Goal: Task Accomplishment & Management: Manage account settings

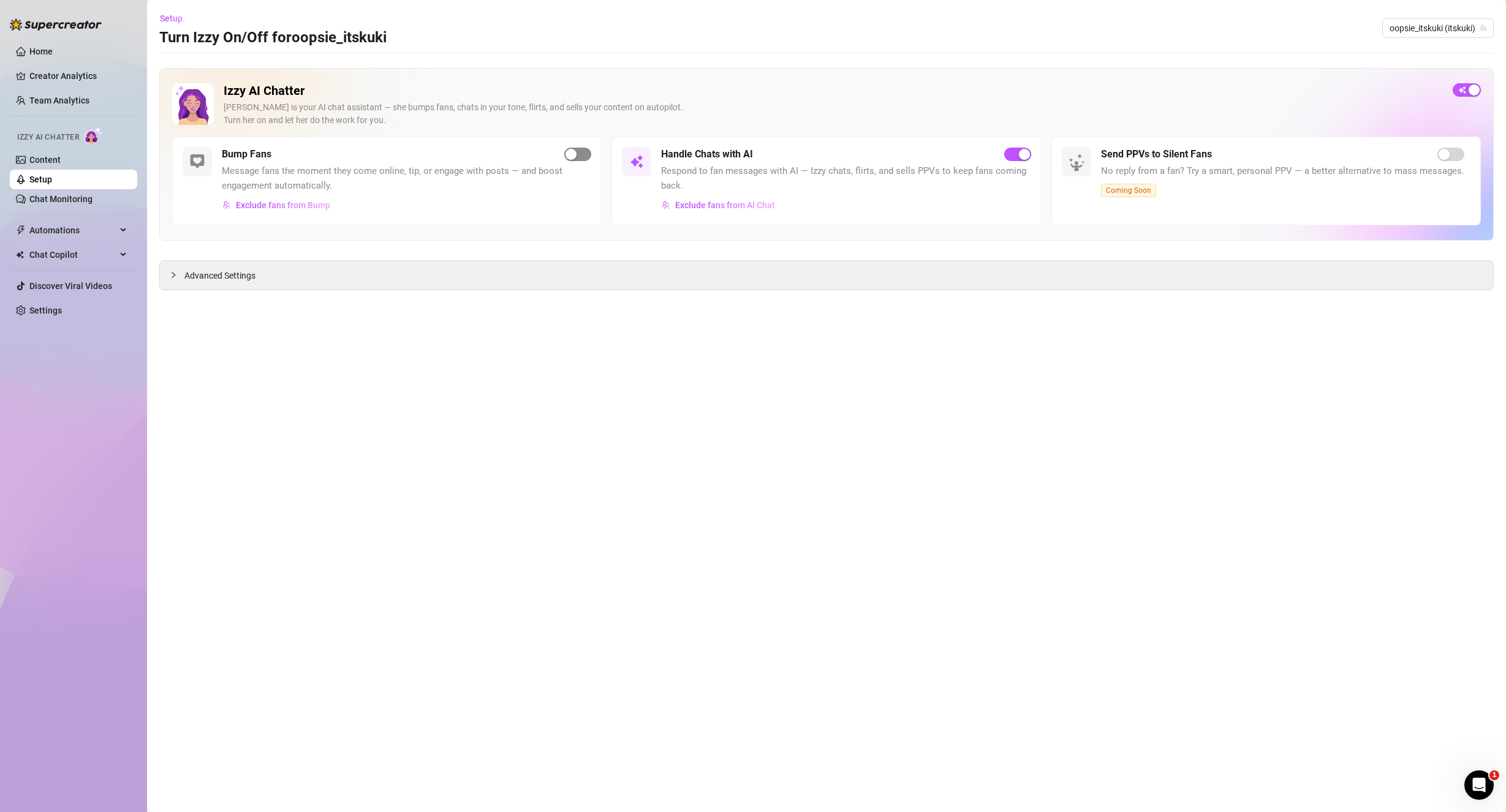
click at [584, 155] on span "button" at bounding box center [577, 154] width 27 height 14
click at [93, 202] on link "Chat Monitoring" at bounding box center [61, 198] width 63 height 9
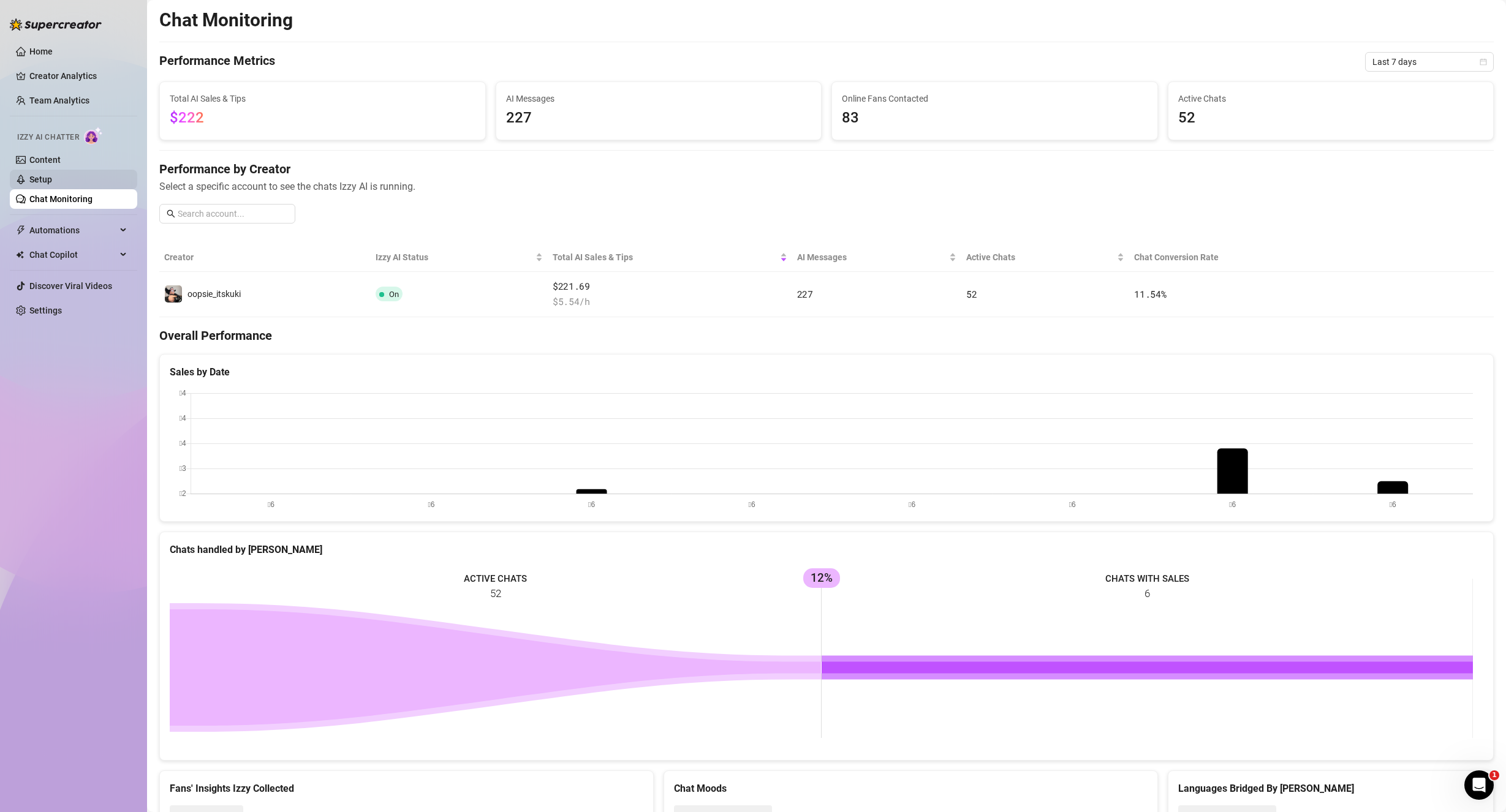
click at [52, 175] on link "Setup" at bounding box center [40, 179] width 22 height 9
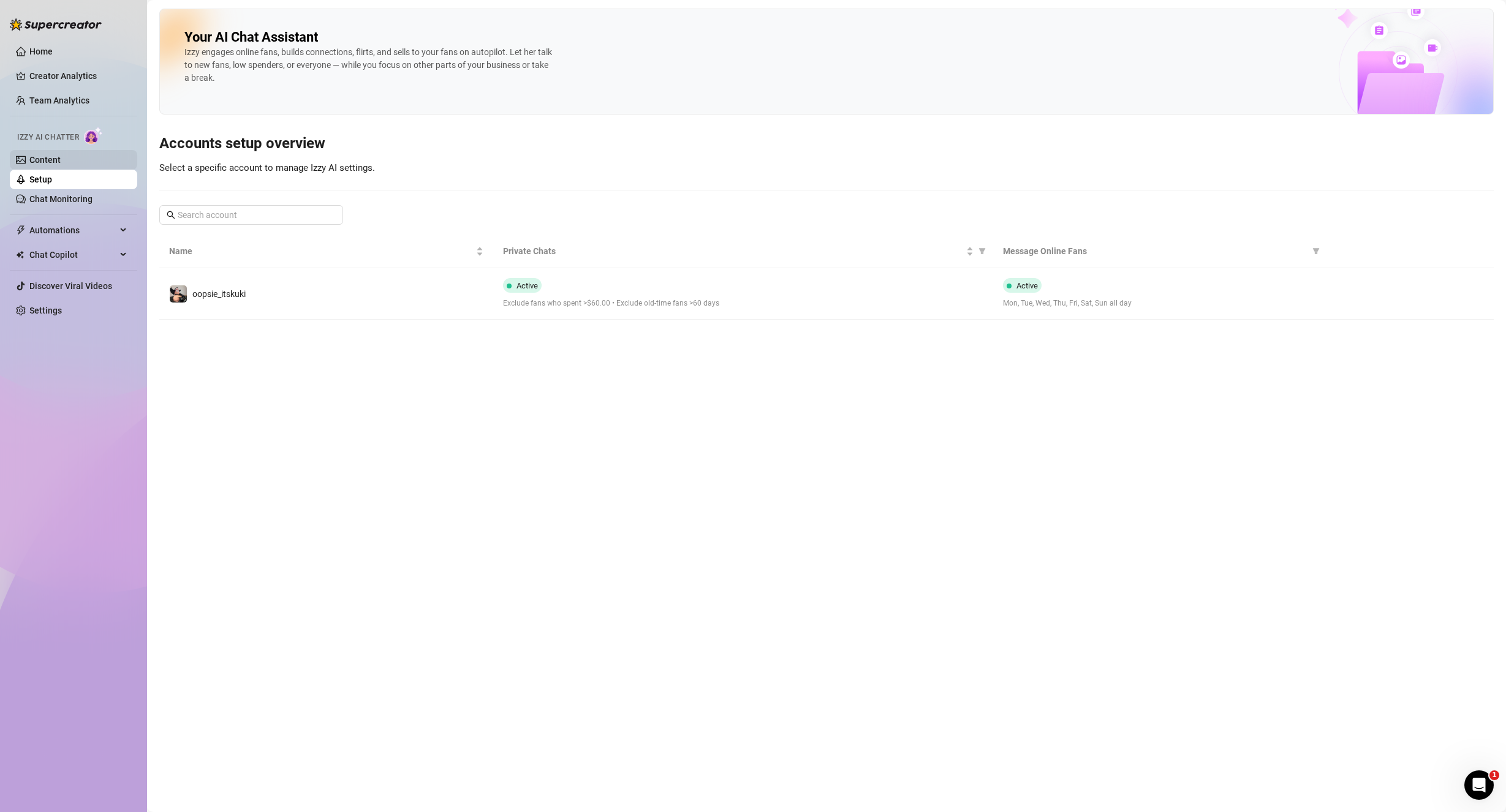
click at [61, 156] on link "Content" at bounding box center [45, 159] width 31 height 9
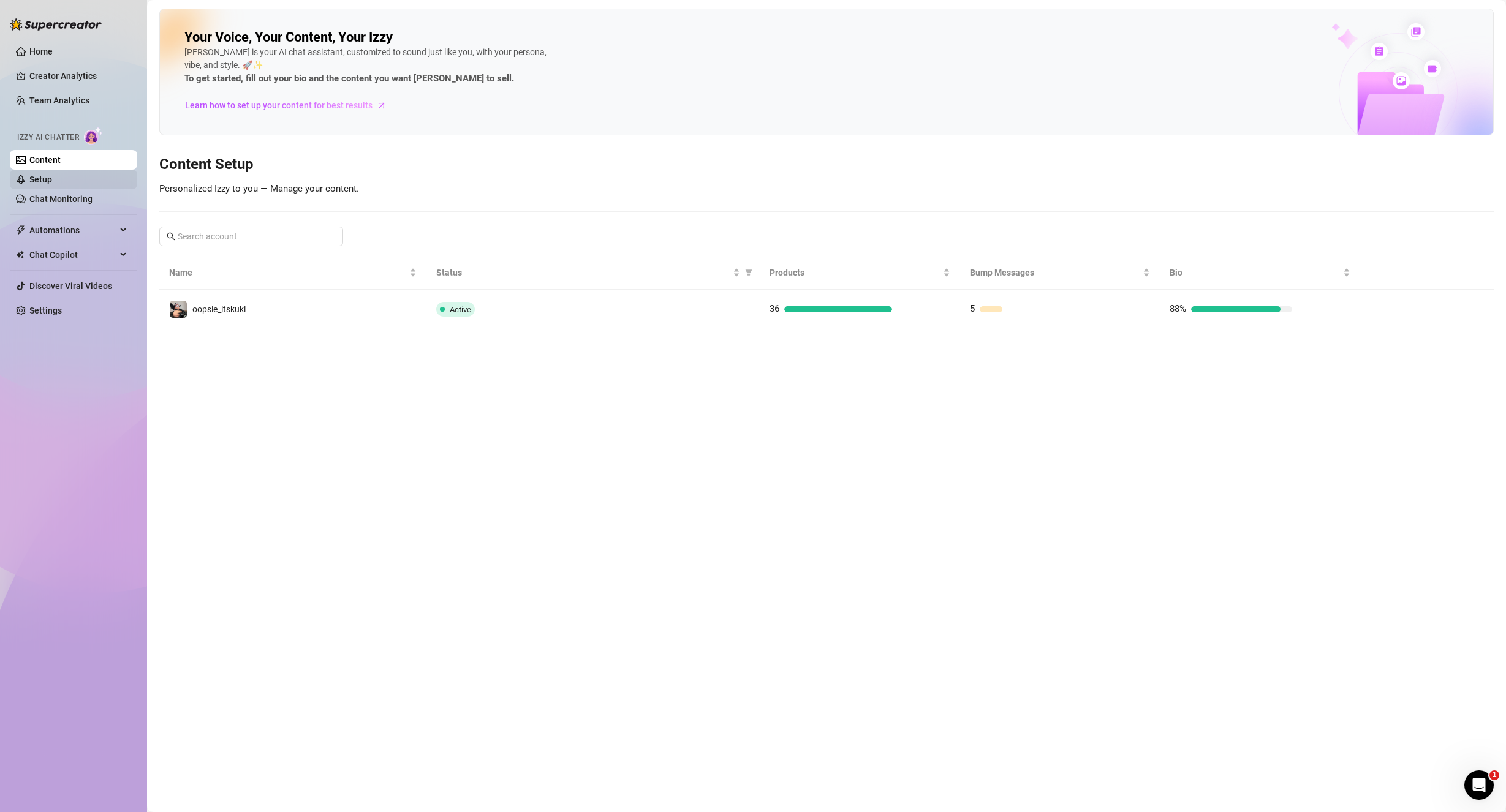
click at [52, 184] on link "Setup" at bounding box center [40, 179] width 22 height 9
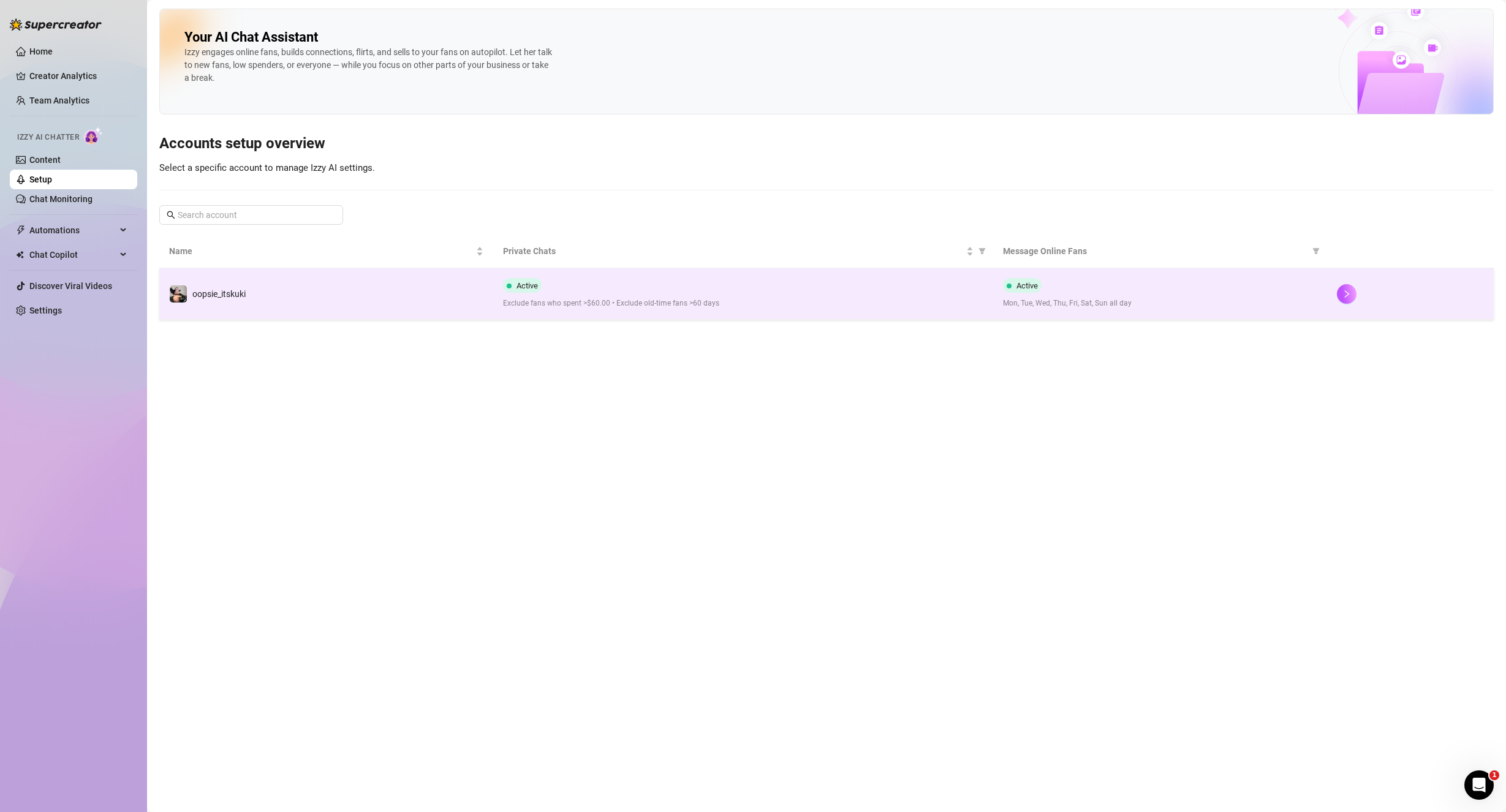
click at [371, 309] on td "oopsie_itskuki" at bounding box center [326, 294] width 334 height 51
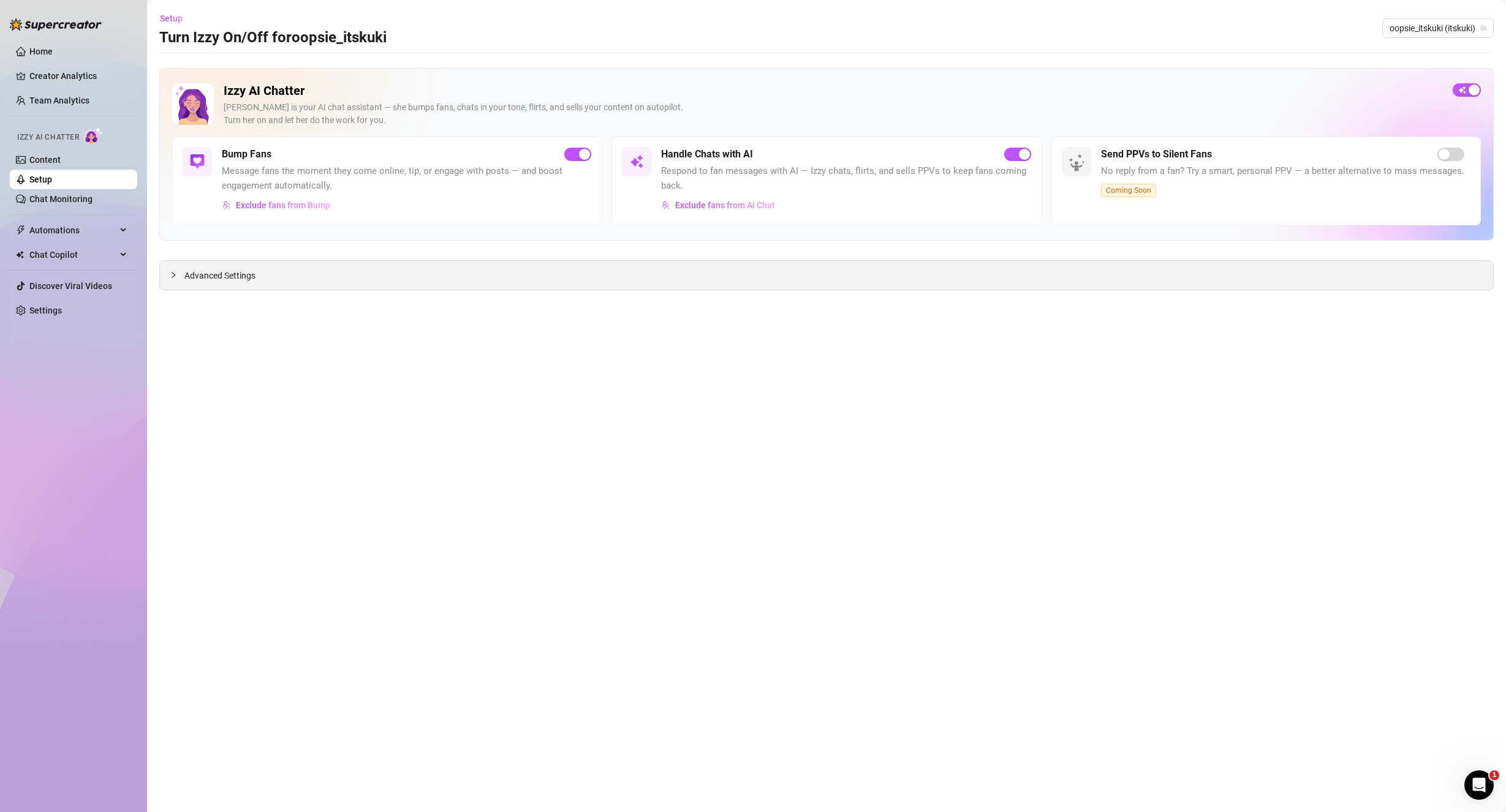
click at [229, 274] on span "Advanced Settings" at bounding box center [220, 276] width 71 height 14
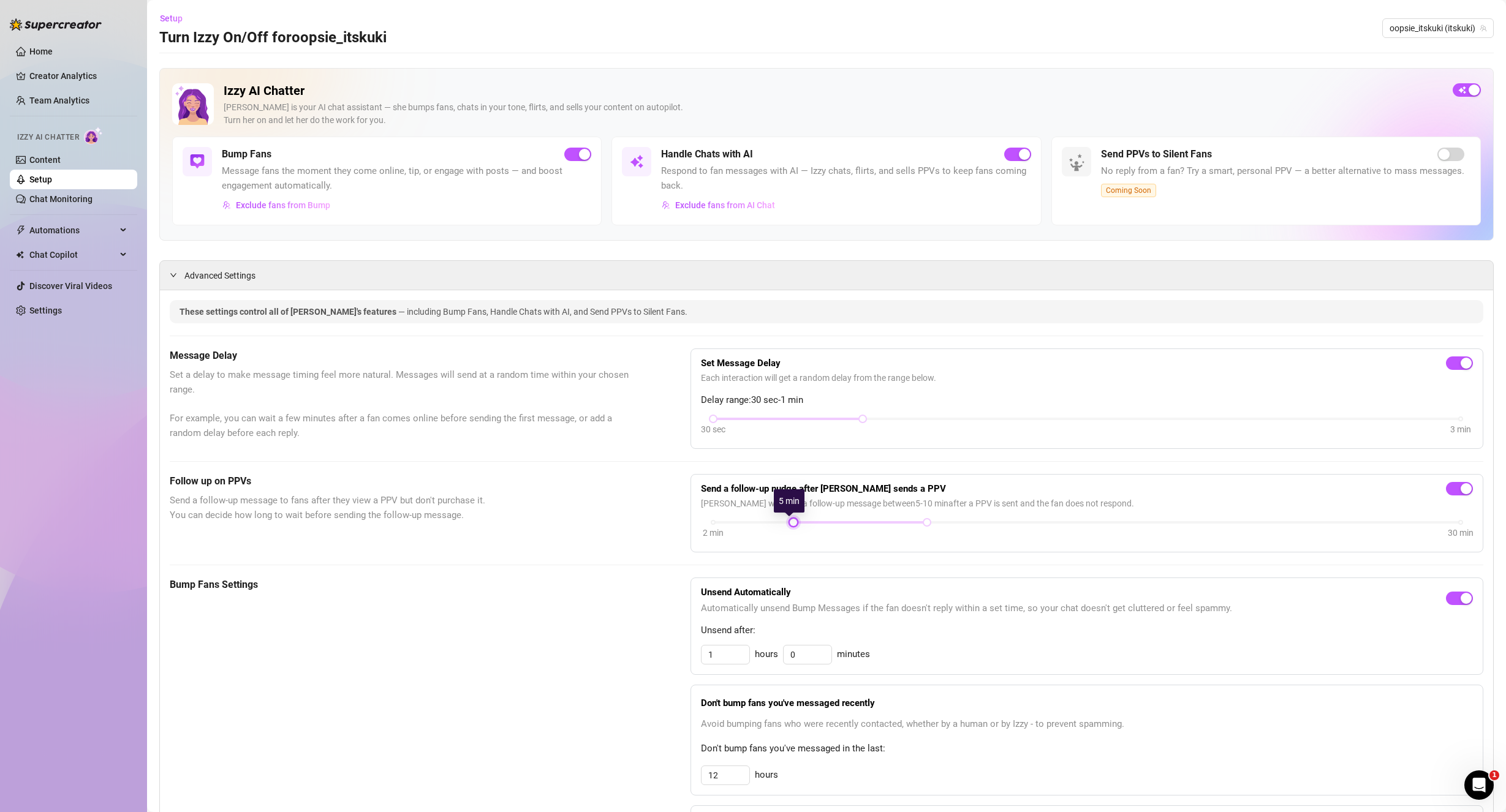
drag, startPoint x: 789, startPoint y: 524, endPoint x: 782, endPoint y: 525, distance: 7.1
click at [782, 525] on div "2 min 30 min" at bounding box center [1087, 530] width 772 height 23
drag, startPoint x: 921, startPoint y: 520, endPoint x: 850, endPoint y: 522, distance: 71.0
click at [850, 522] on div "2 min 30 min" at bounding box center [1086, 521] width 747 height 5
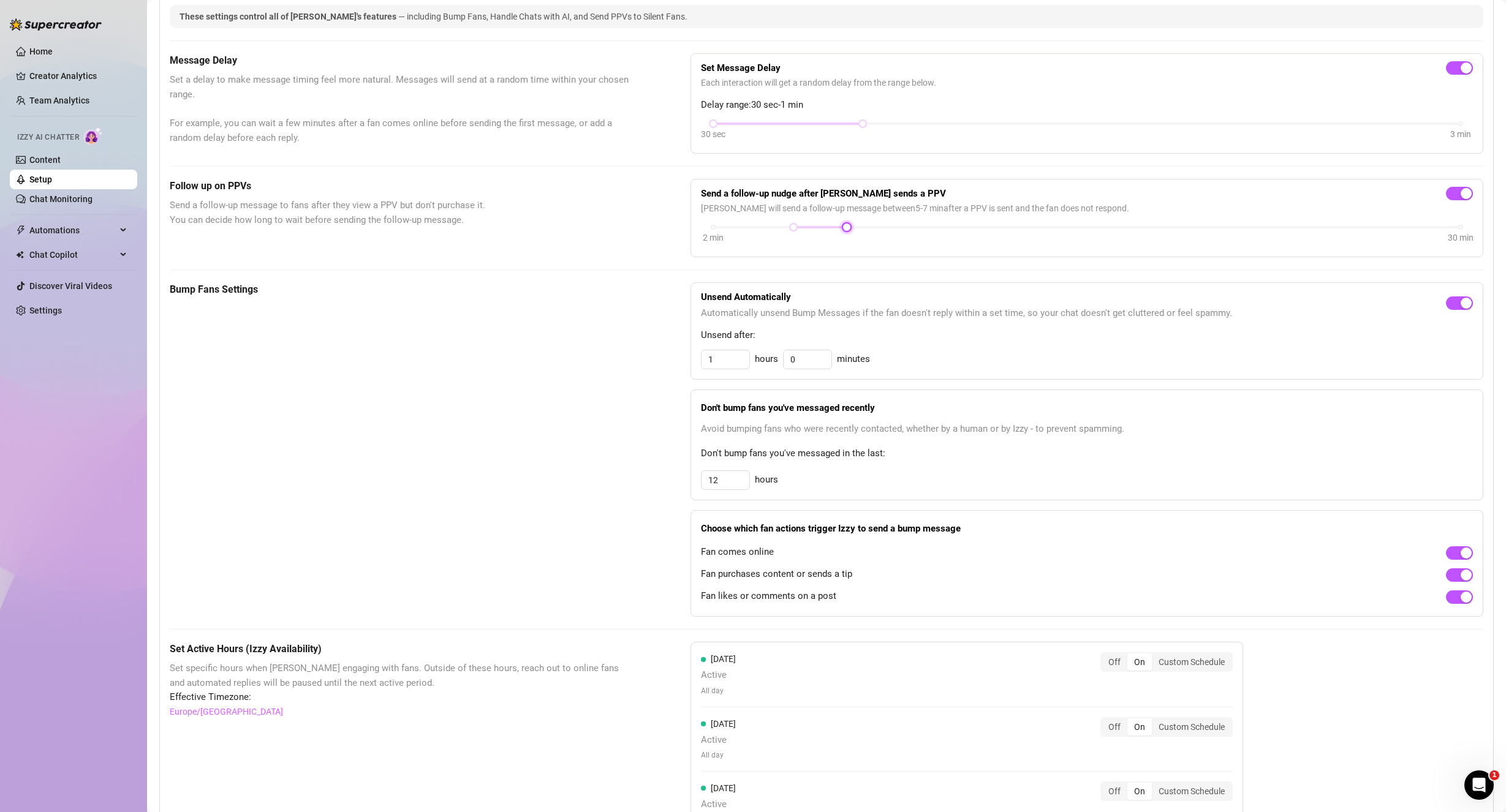
scroll to position [306, 0]
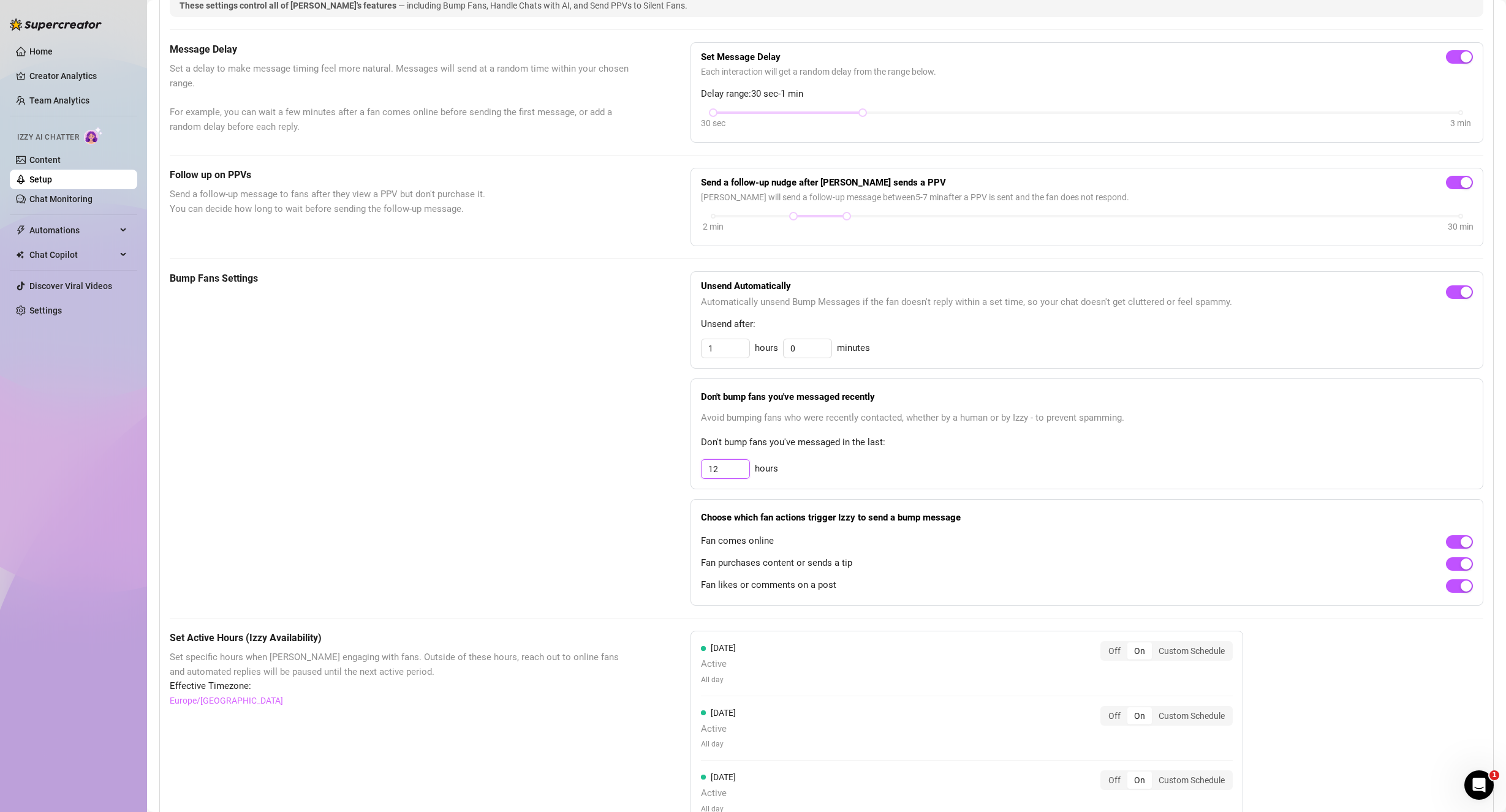
click at [727, 472] on input "12" at bounding box center [726, 468] width 48 height 18
click at [637, 514] on div "Bump Fans Settings Unsend Automatically Automatically unsend Bump Messages if t…" at bounding box center [826, 438] width 1313 height 334
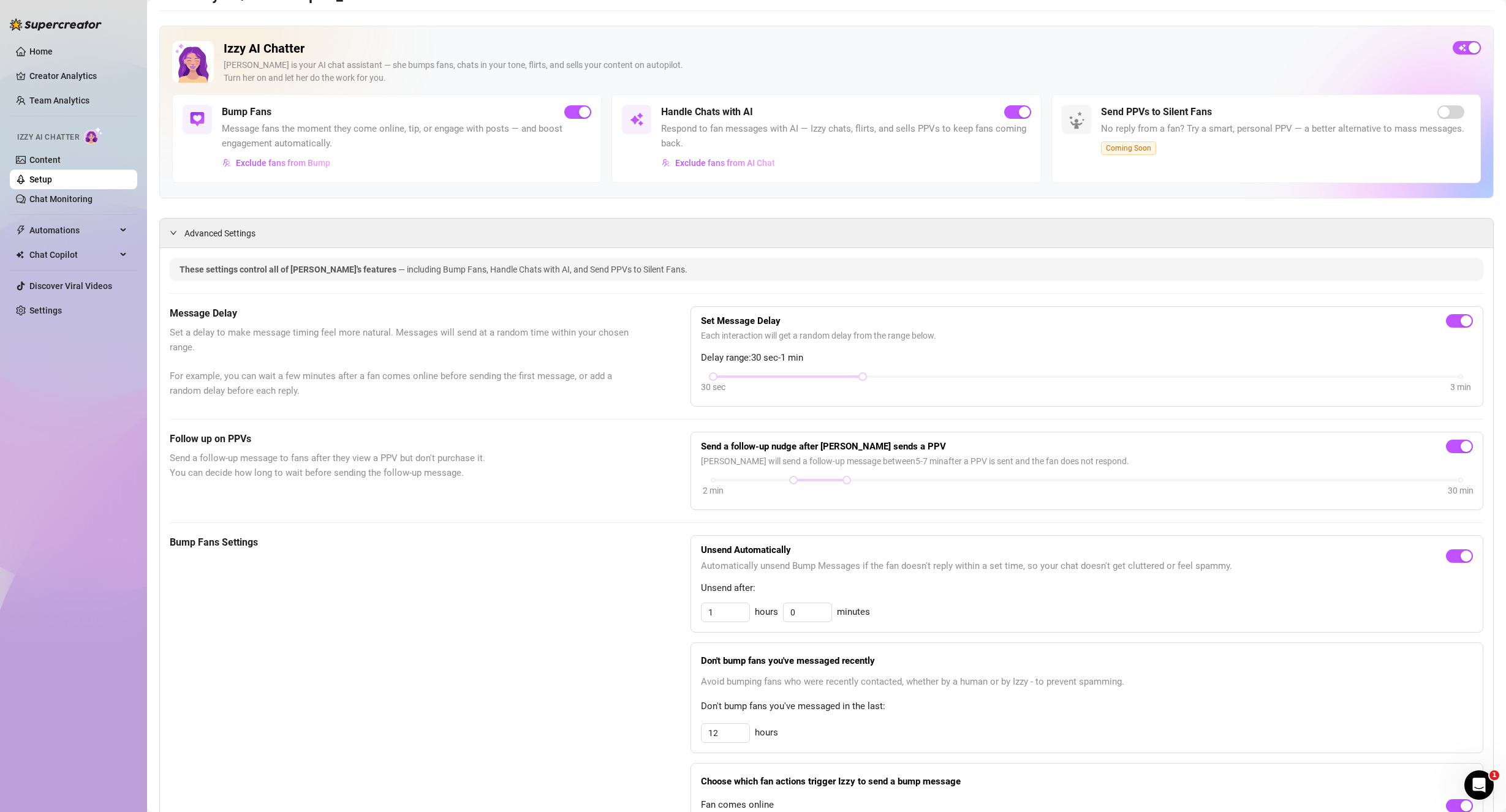
scroll to position [0, 0]
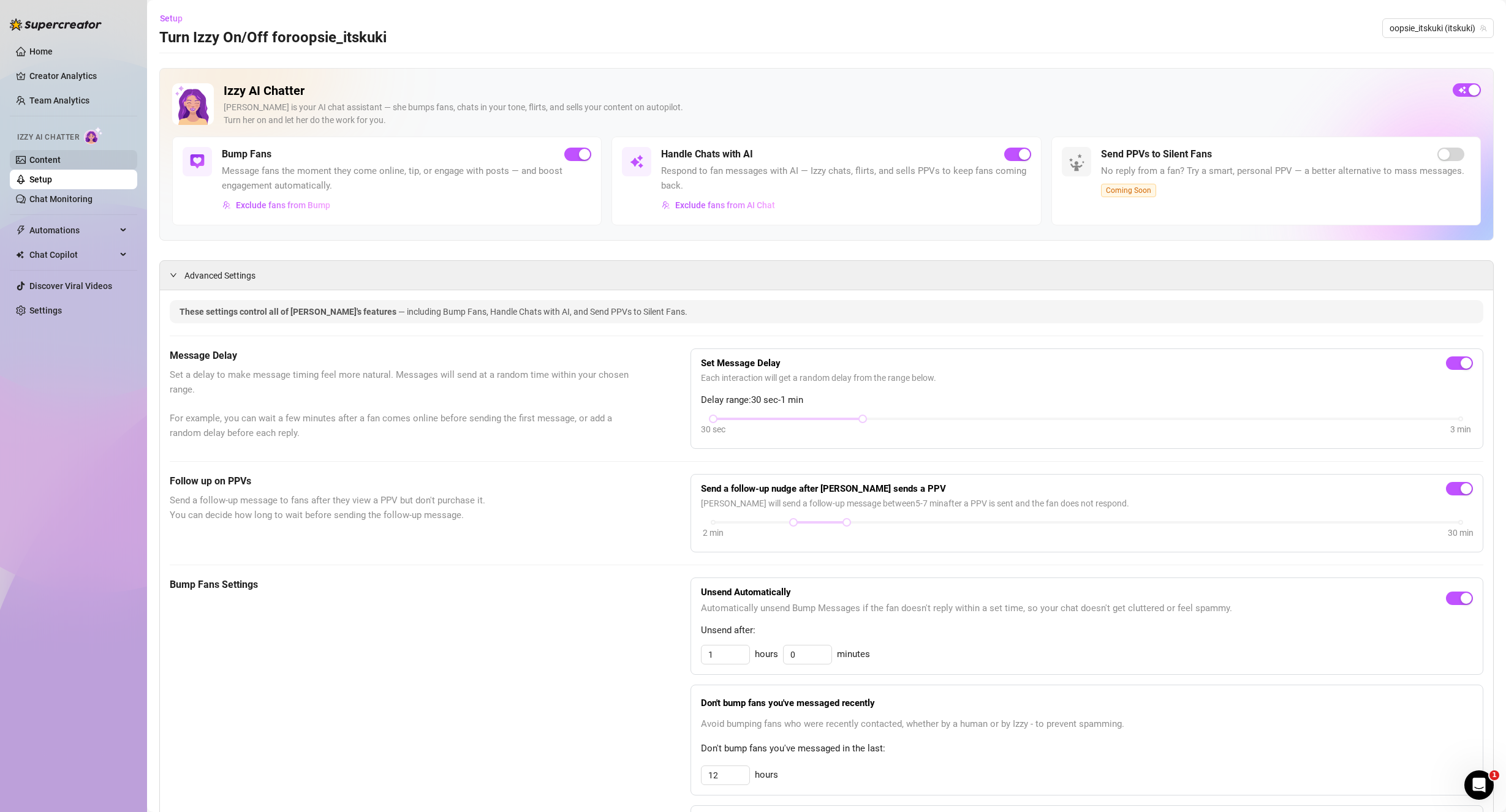
click at [61, 158] on link "Content" at bounding box center [45, 159] width 31 height 9
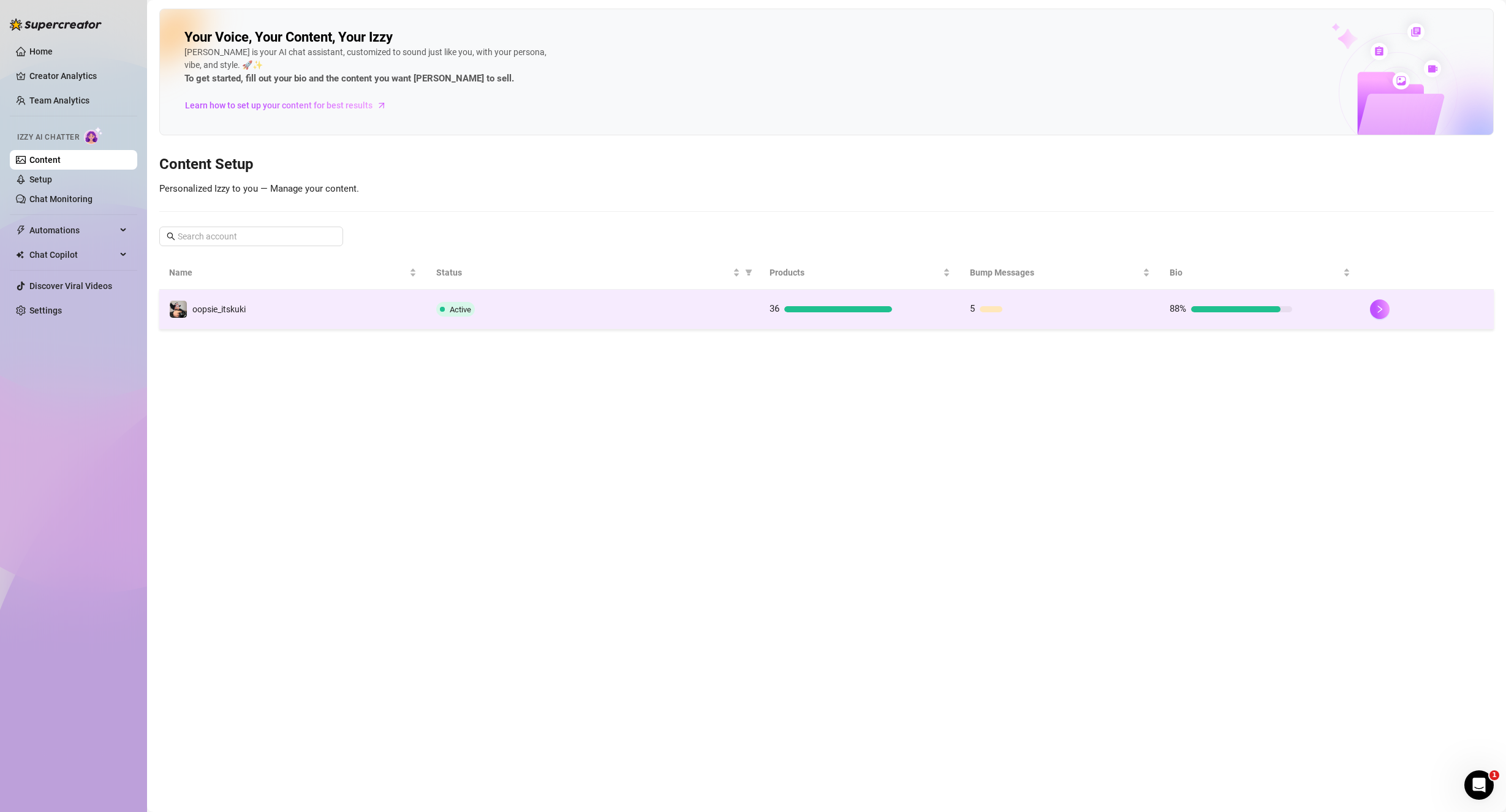
click at [194, 299] on td "oopsie_itskuki" at bounding box center [292, 310] width 267 height 39
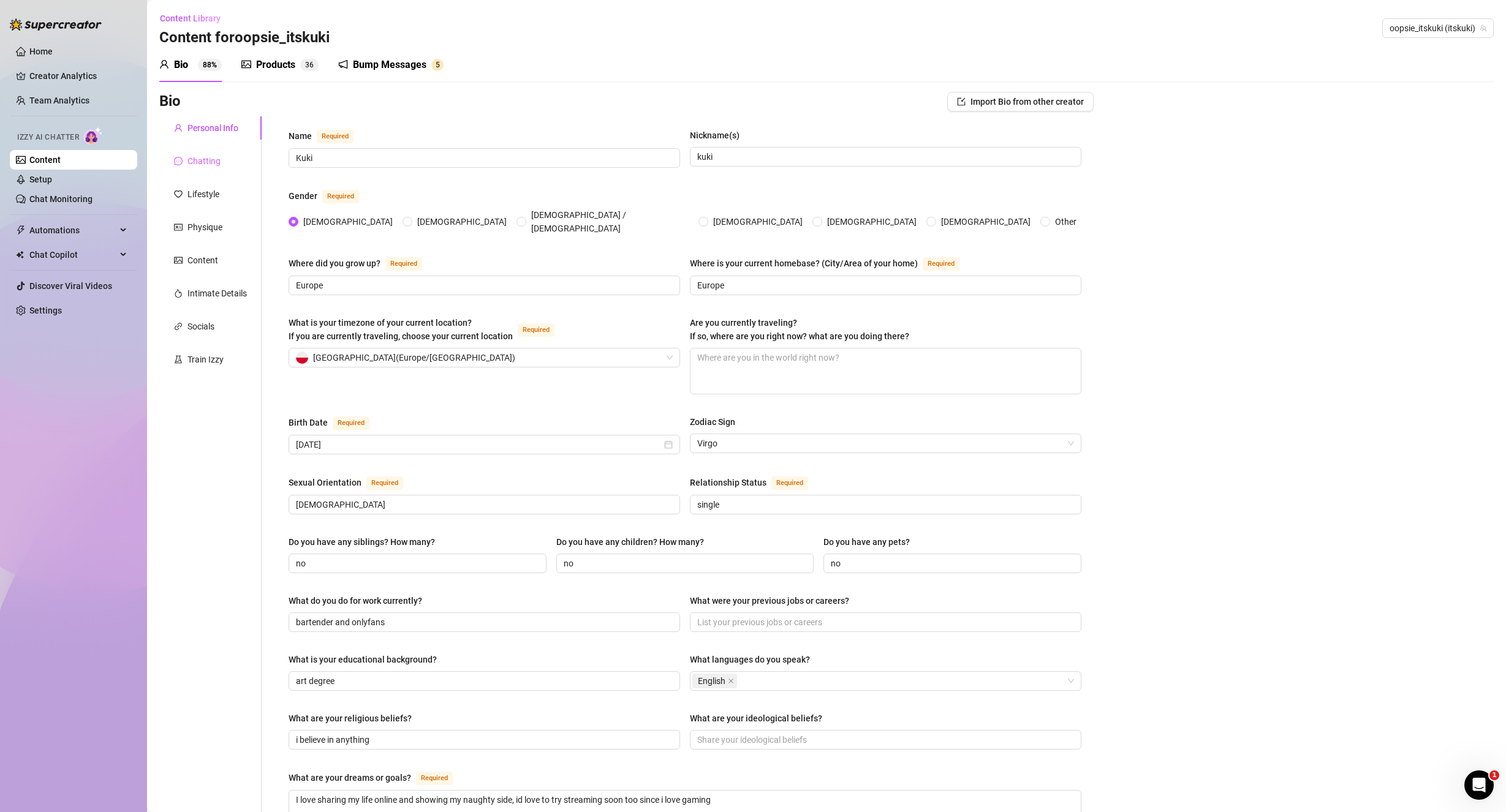
click at [173, 164] on div "Chatting" at bounding box center [210, 160] width 102 height 23
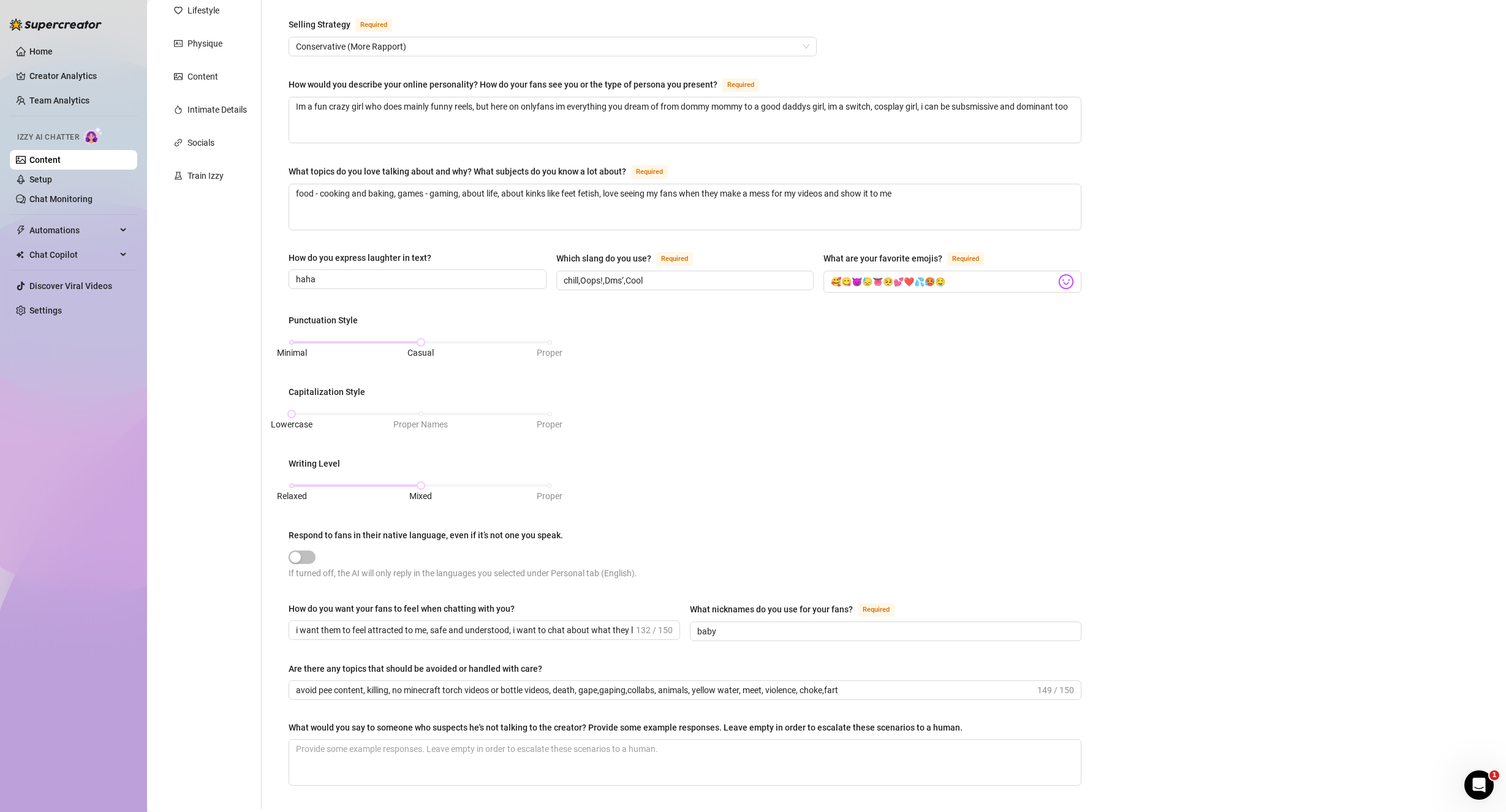
scroll to position [285, 0]
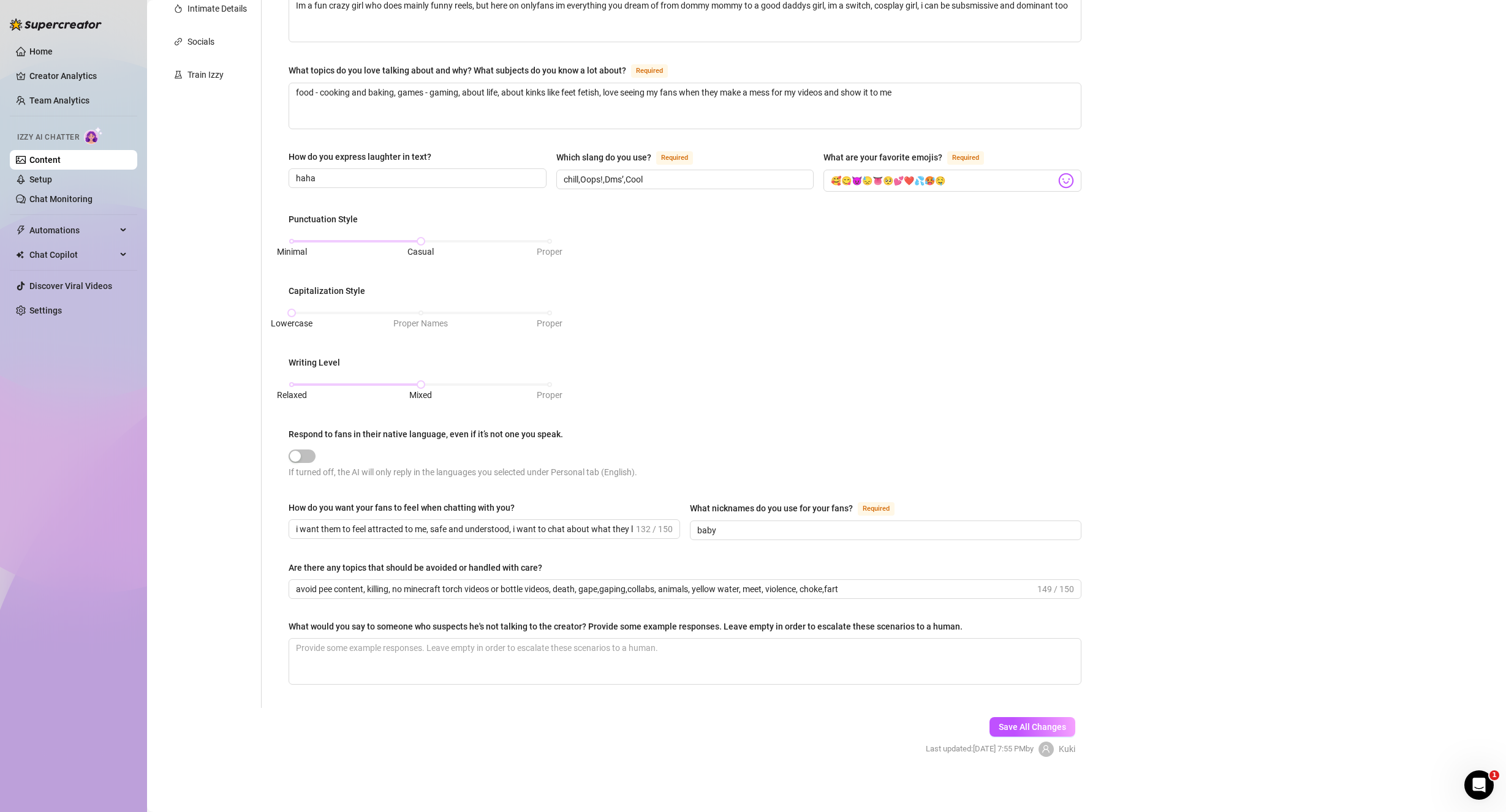
click at [208, 215] on div "Personal Info Chatting Lifestyle Physique Content Intimate Details Socials Trai…" at bounding box center [210, 270] width 102 height 876
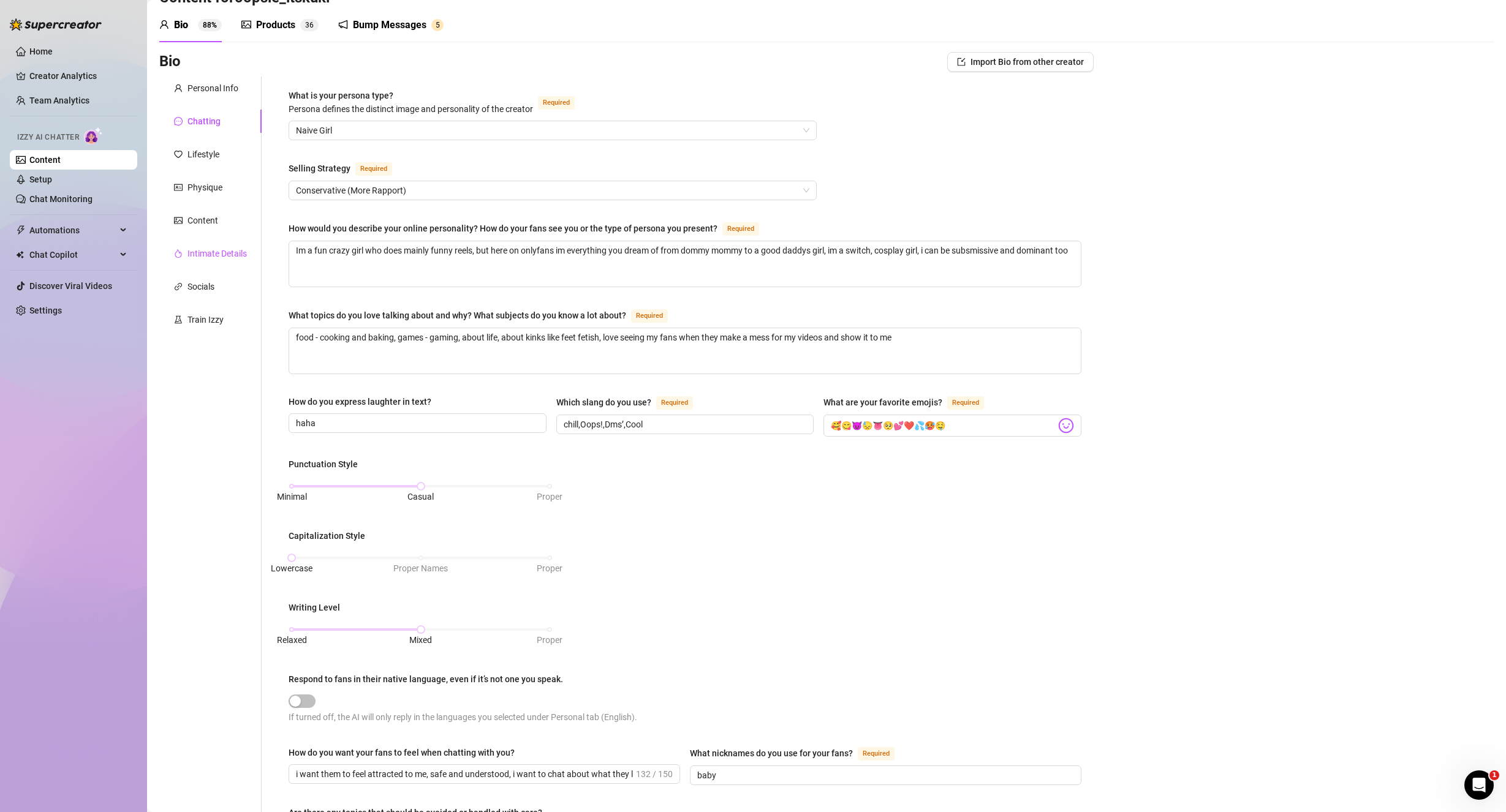
click at [221, 252] on div "Intimate Details" at bounding box center [217, 254] width 59 height 14
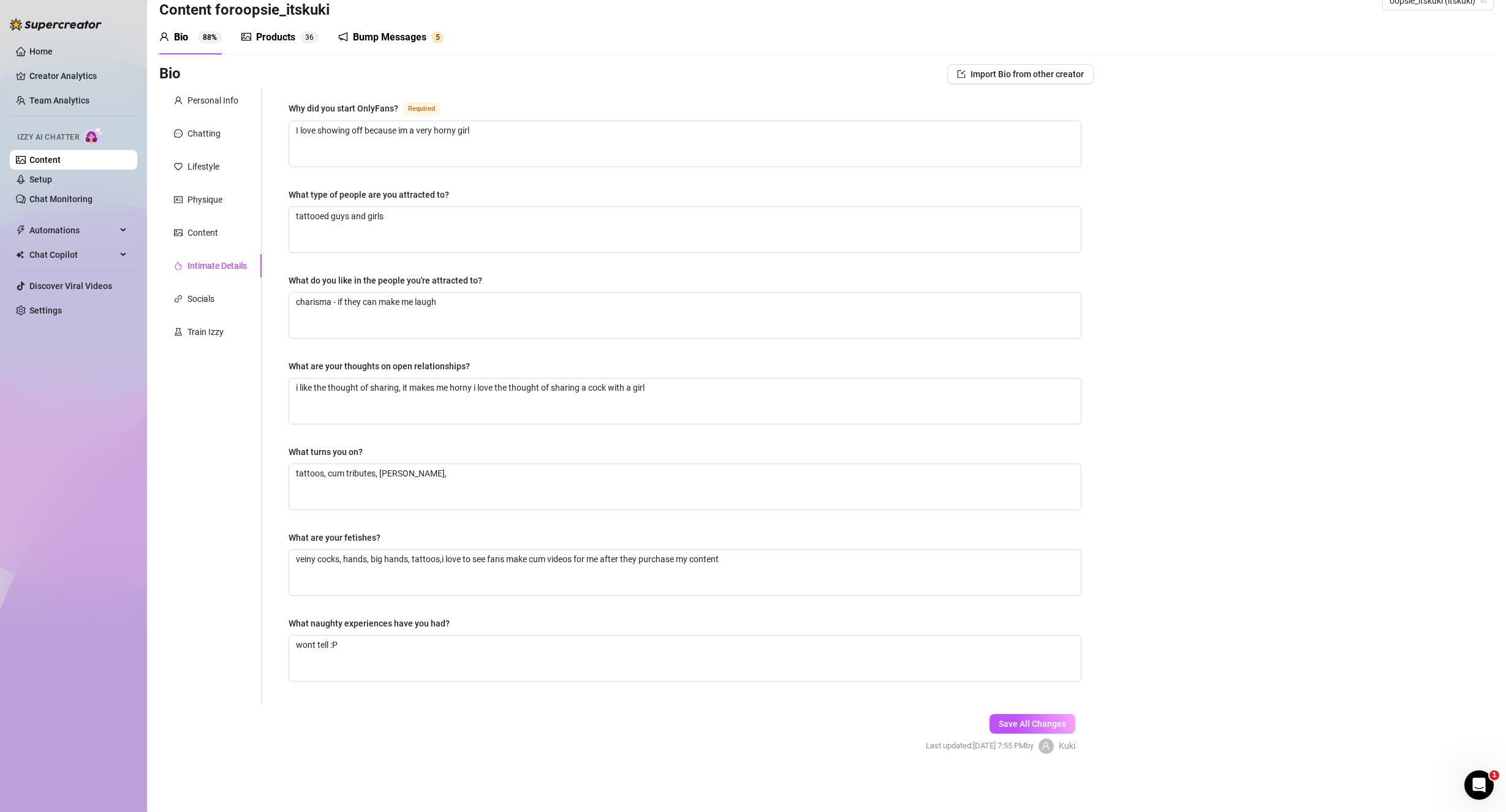
scroll to position [27, 0]
click at [208, 303] on div "Socials" at bounding box center [201, 299] width 27 height 14
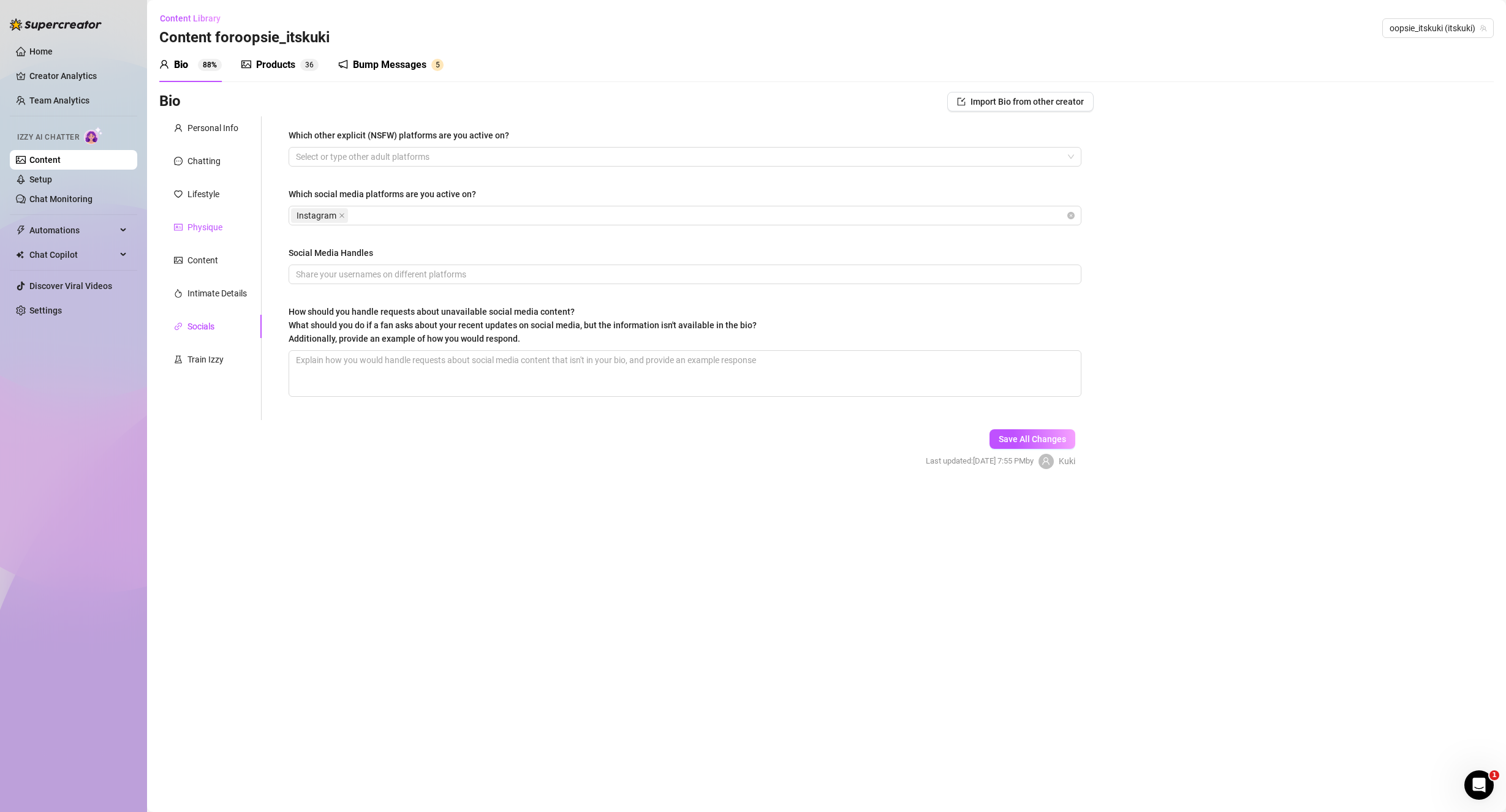
click at [212, 230] on div "Physique" at bounding box center [205, 227] width 35 height 14
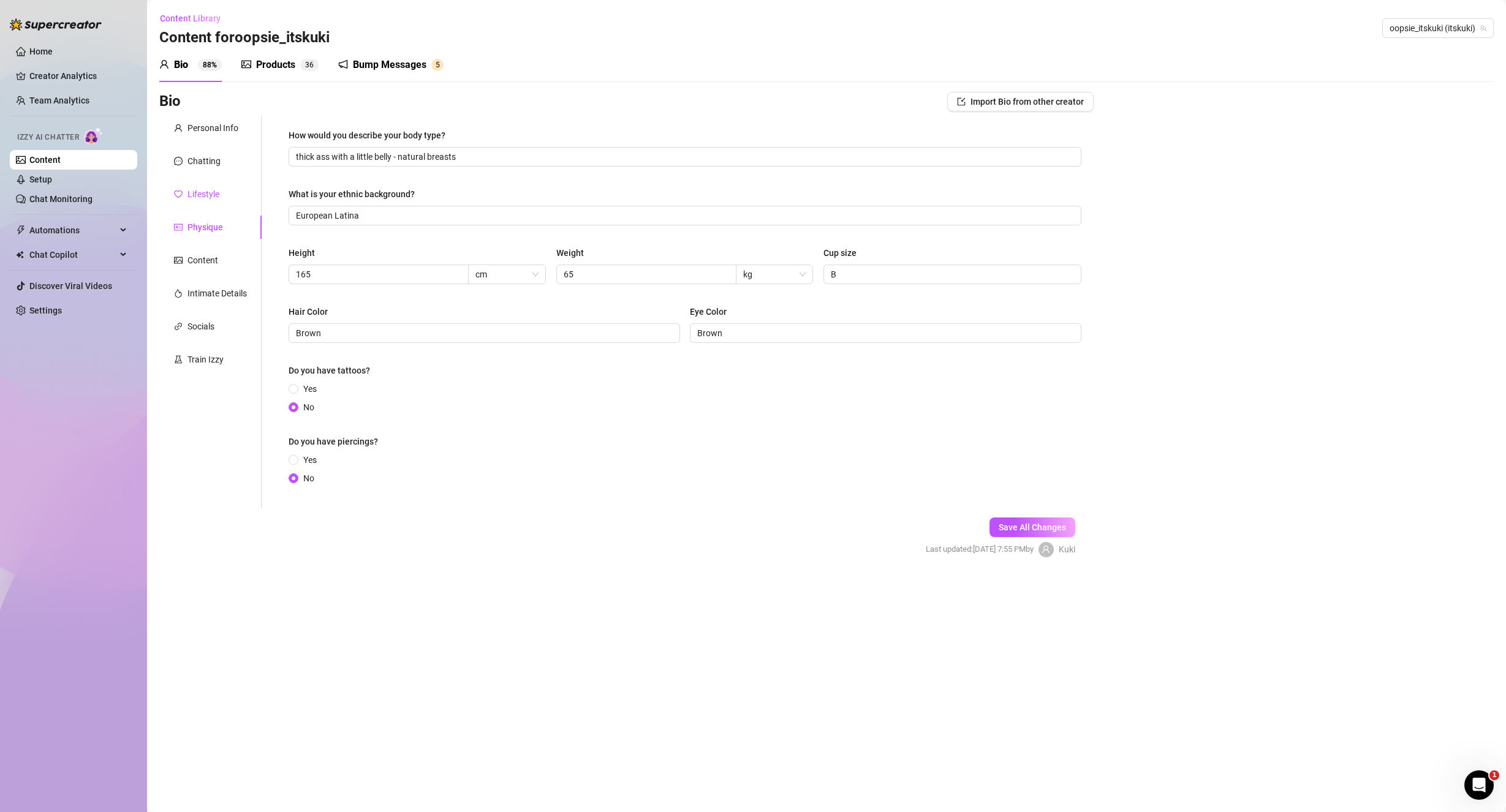
click at [205, 197] on div "Lifestyle" at bounding box center [203, 195] width 32 height 14
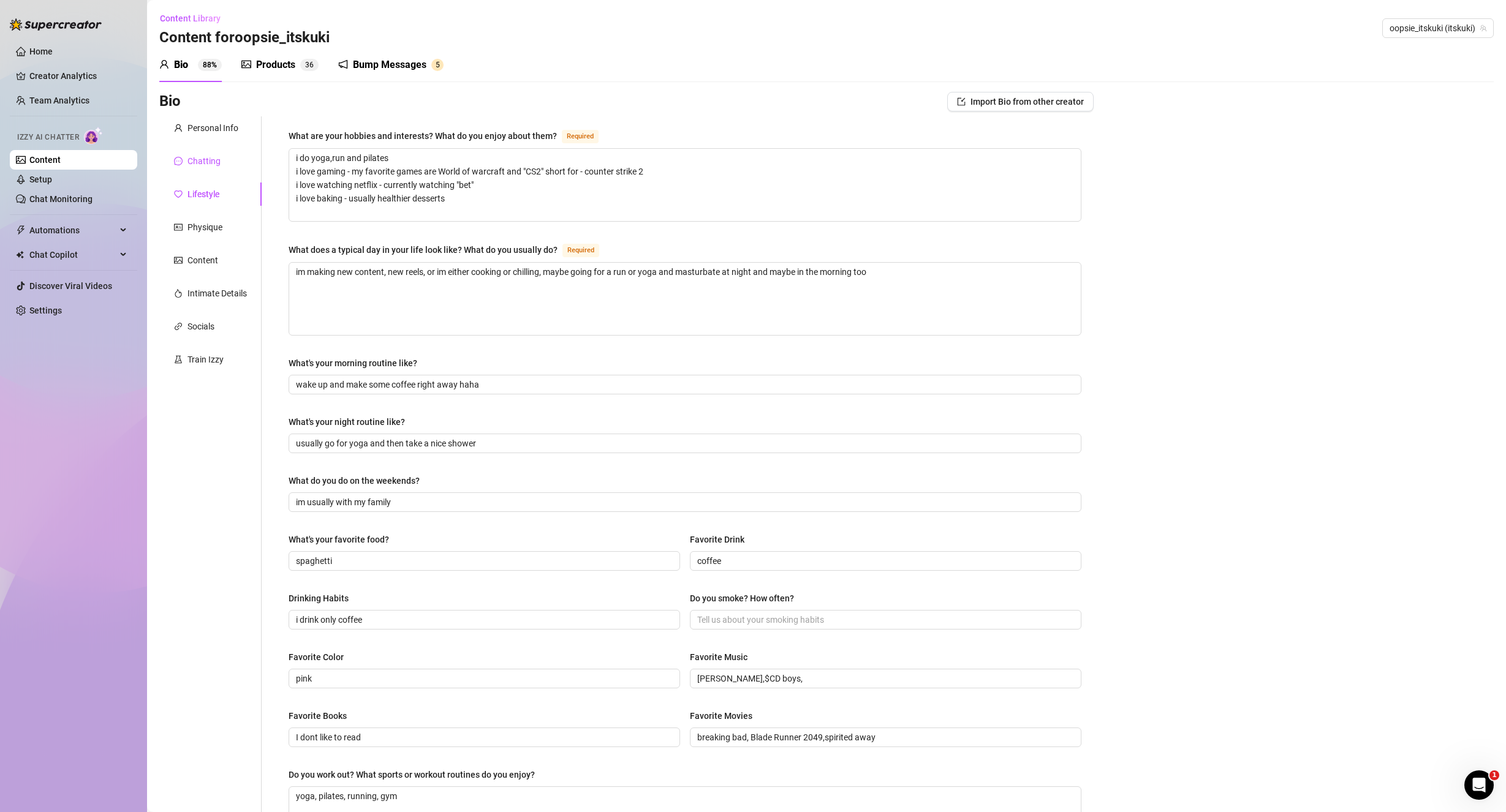
click at [201, 164] on div "Chatting" at bounding box center [204, 161] width 33 height 14
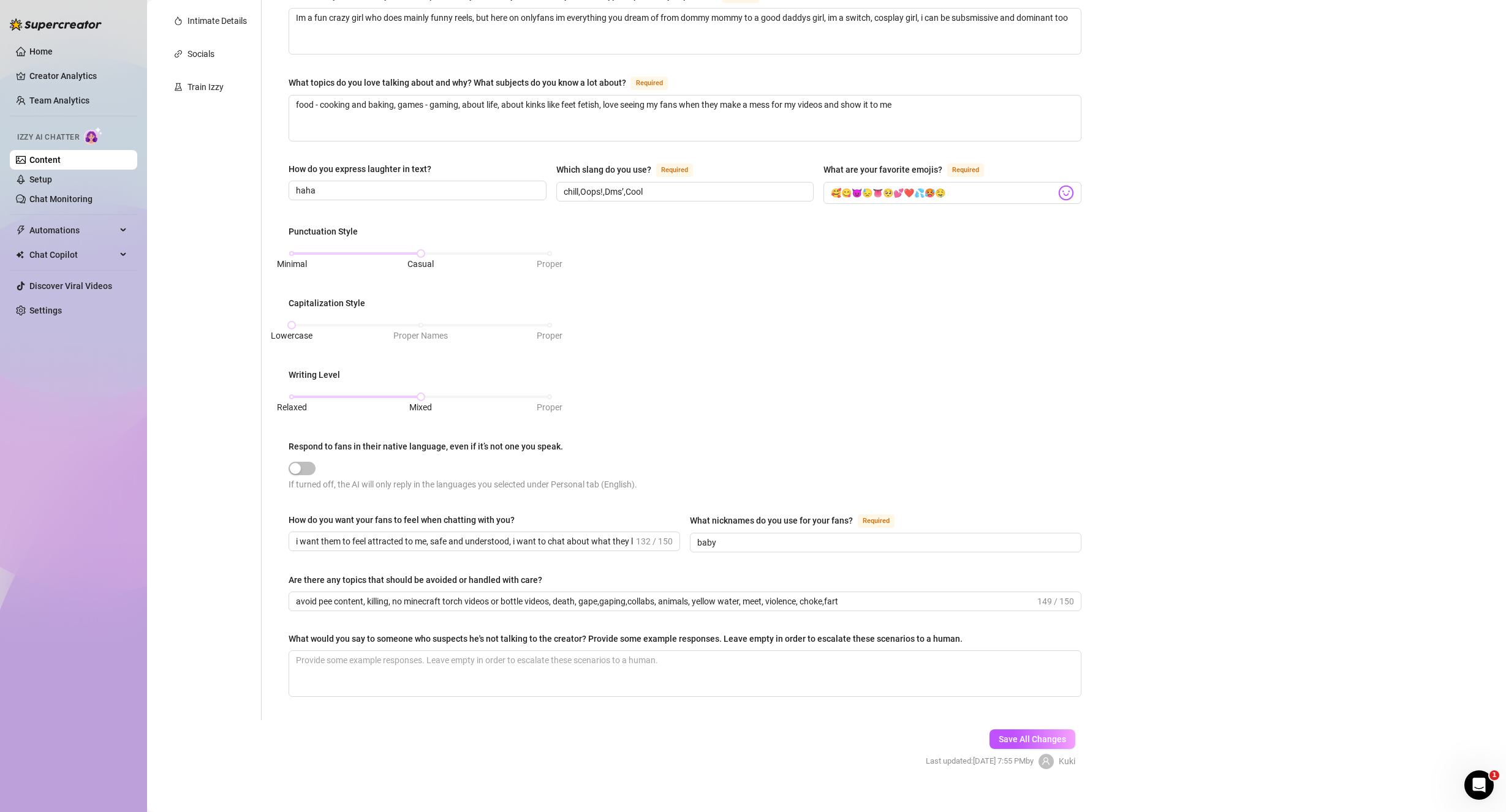
scroll to position [285, 0]
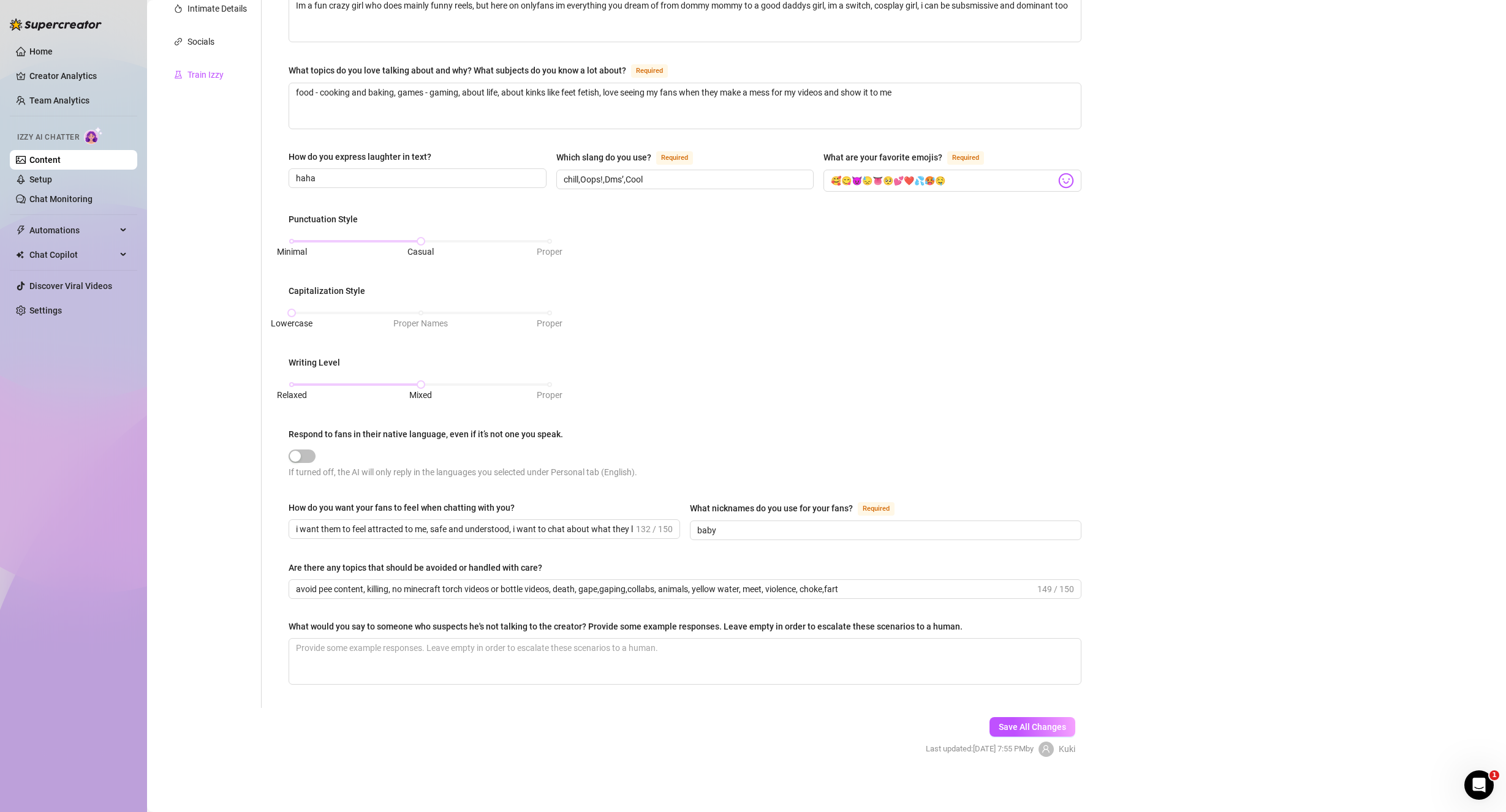
click at [199, 81] on div "Train Izzy" at bounding box center [206, 75] width 36 height 14
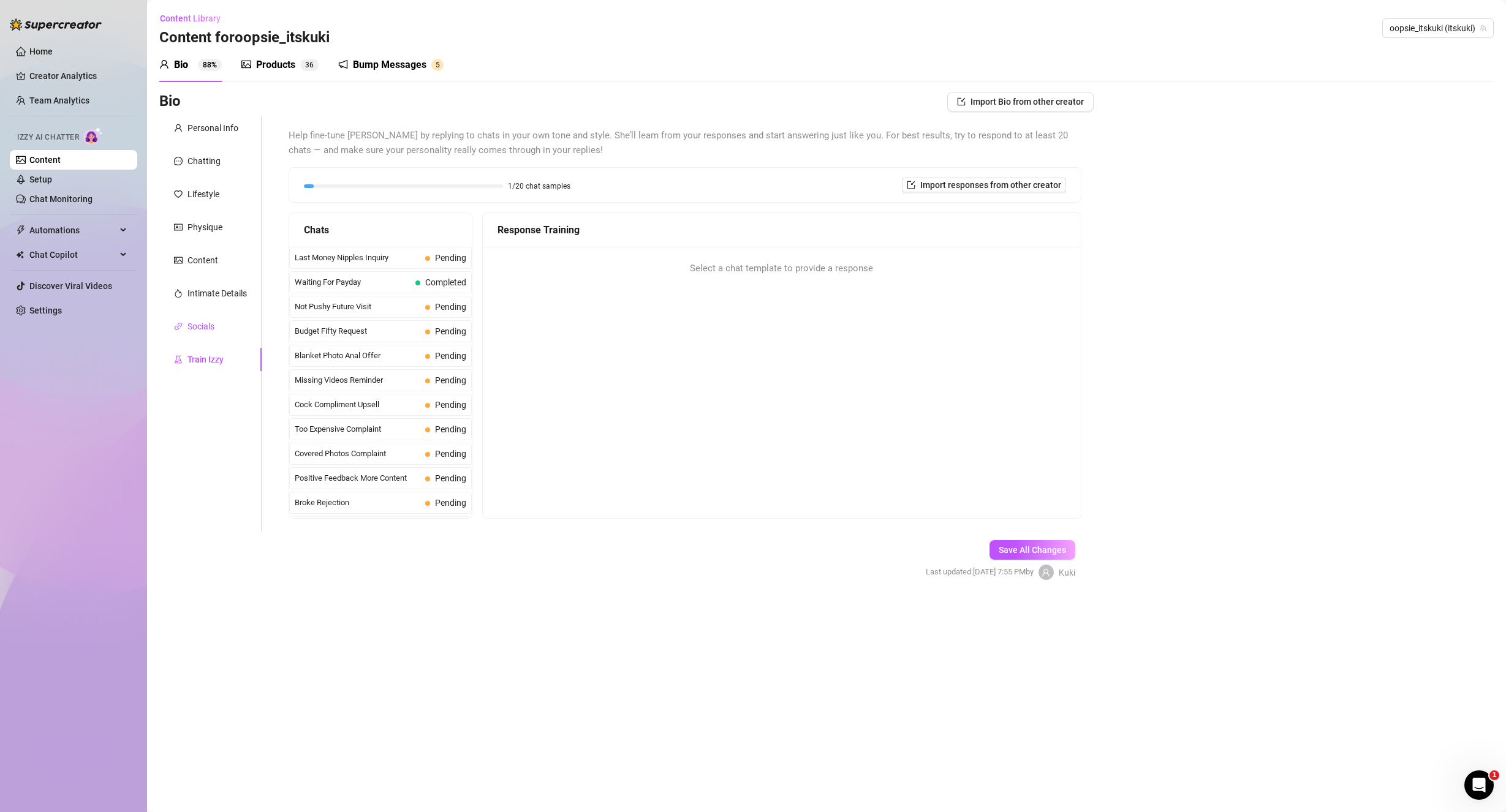
click at [214, 327] on div "Socials" at bounding box center [201, 327] width 27 height 14
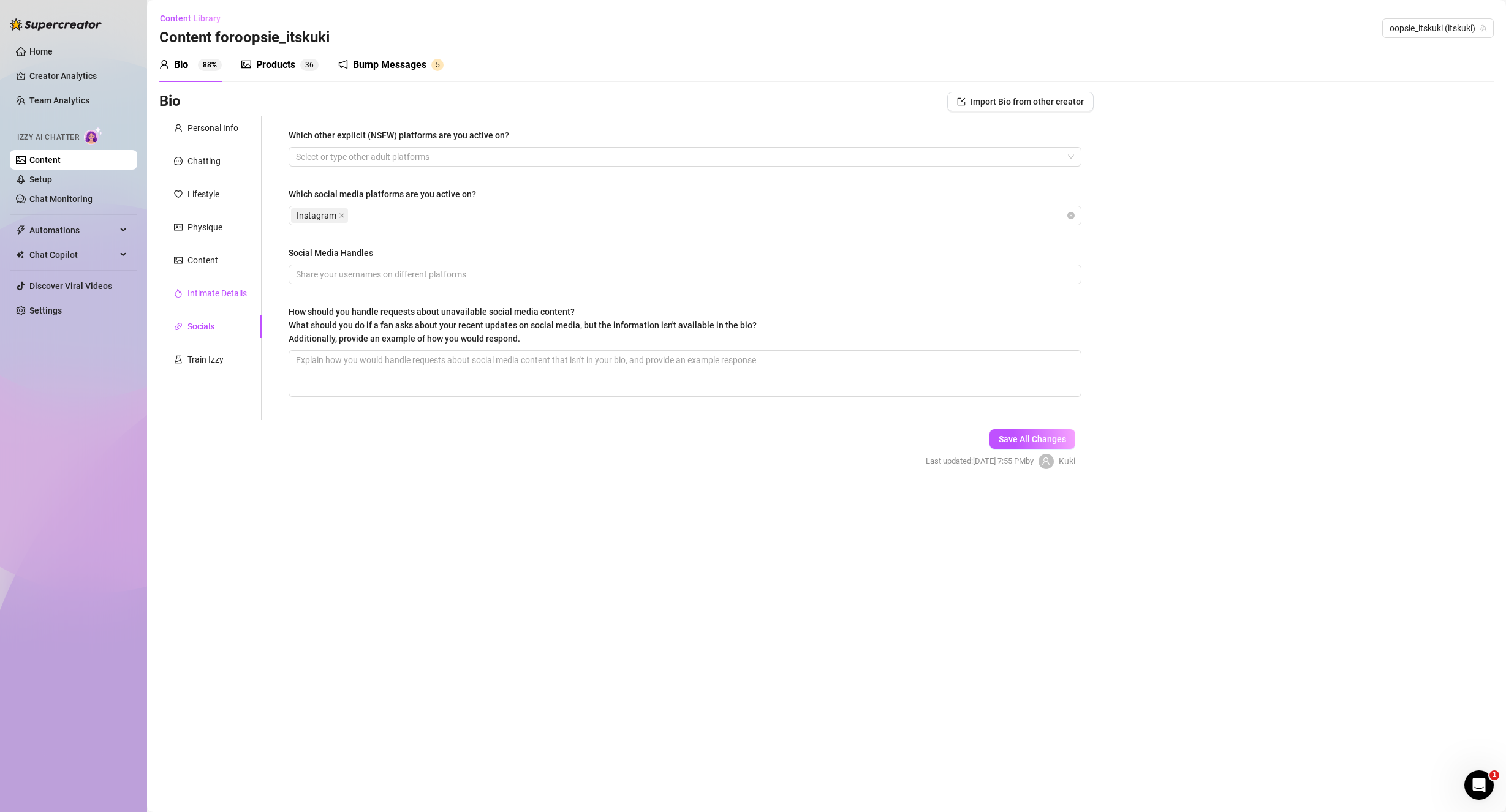
click at [207, 298] on div "Intimate Details" at bounding box center [217, 293] width 59 height 14
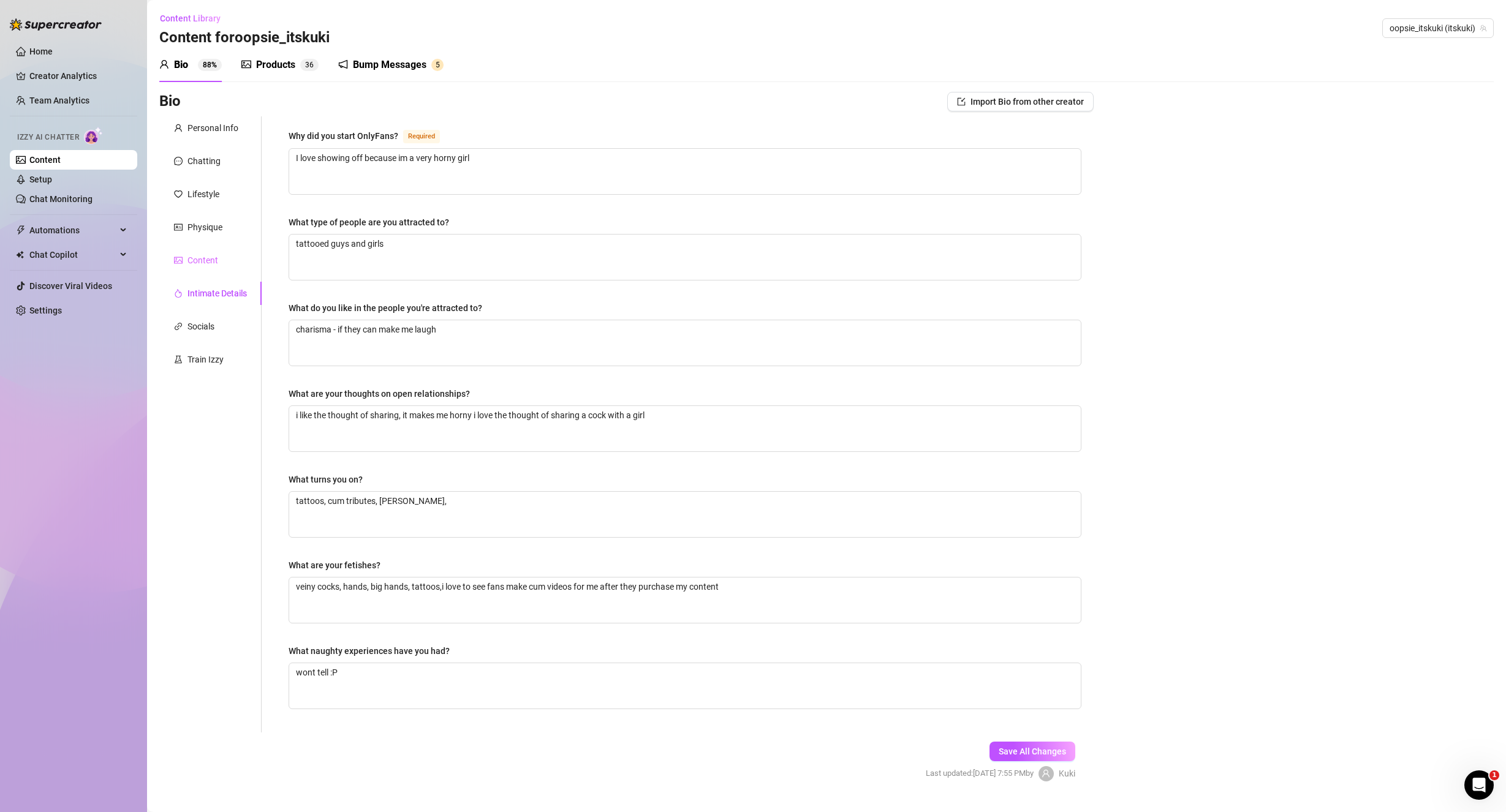
click at [207, 253] on div "Content" at bounding box center [210, 260] width 102 height 23
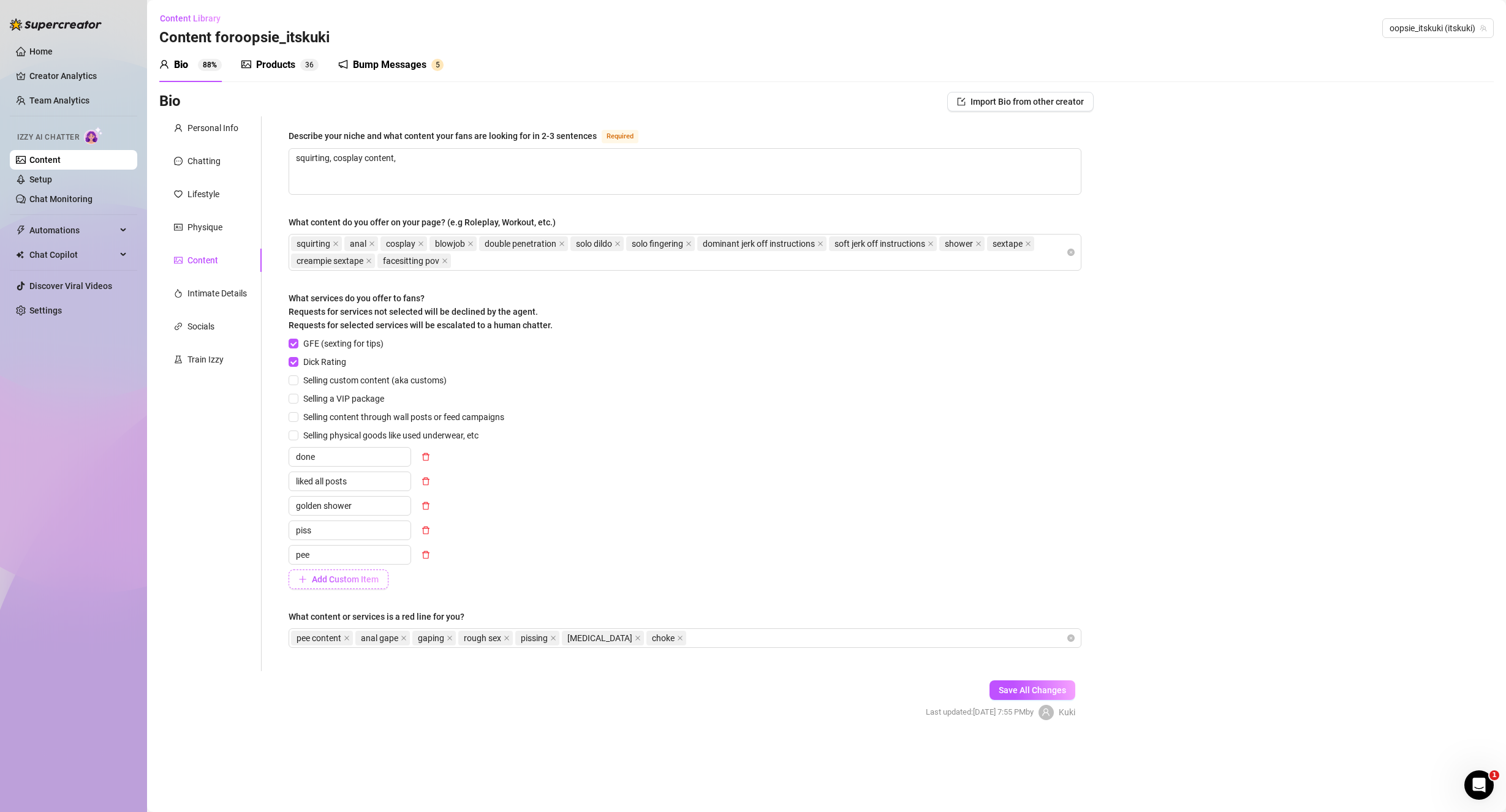
click at [337, 580] on span "Add Custom Item" at bounding box center [346, 579] width 67 height 9
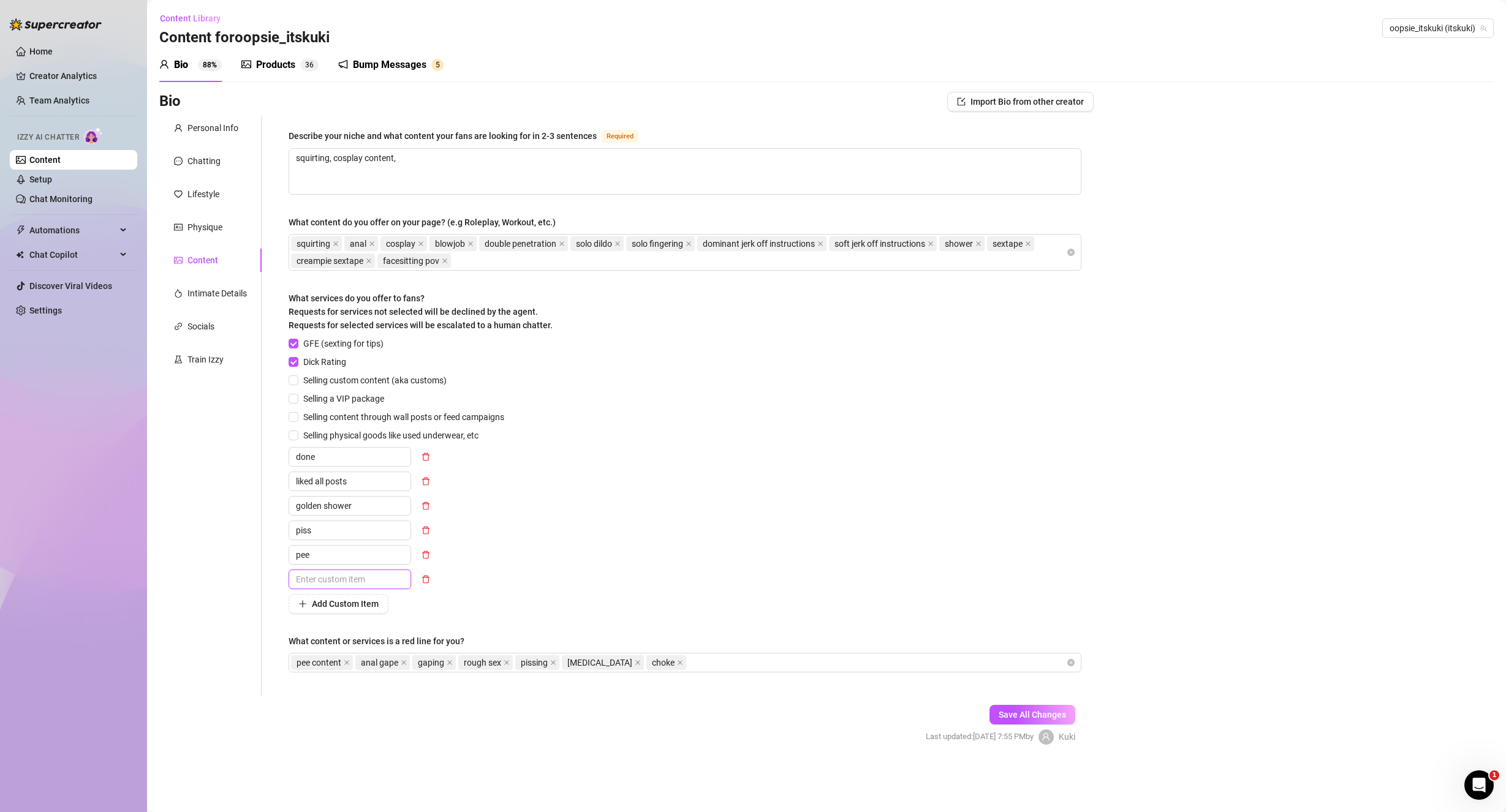
click at [340, 577] on input "text" at bounding box center [349, 579] width 123 height 20
type input "meet"
click at [799, 592] on div "GFE (sexting for tips) Dick Rating Selling custom content (aka customs) Selling…" at bounding box center [684, 475] width 792 height 277
click at [1033, 716] on span "Save All Changes" at bounding box center [1032, 714] width 68 height 9
click at [52, 177] on link "Setup" at bounding box center [40, 179] width 22 height 9
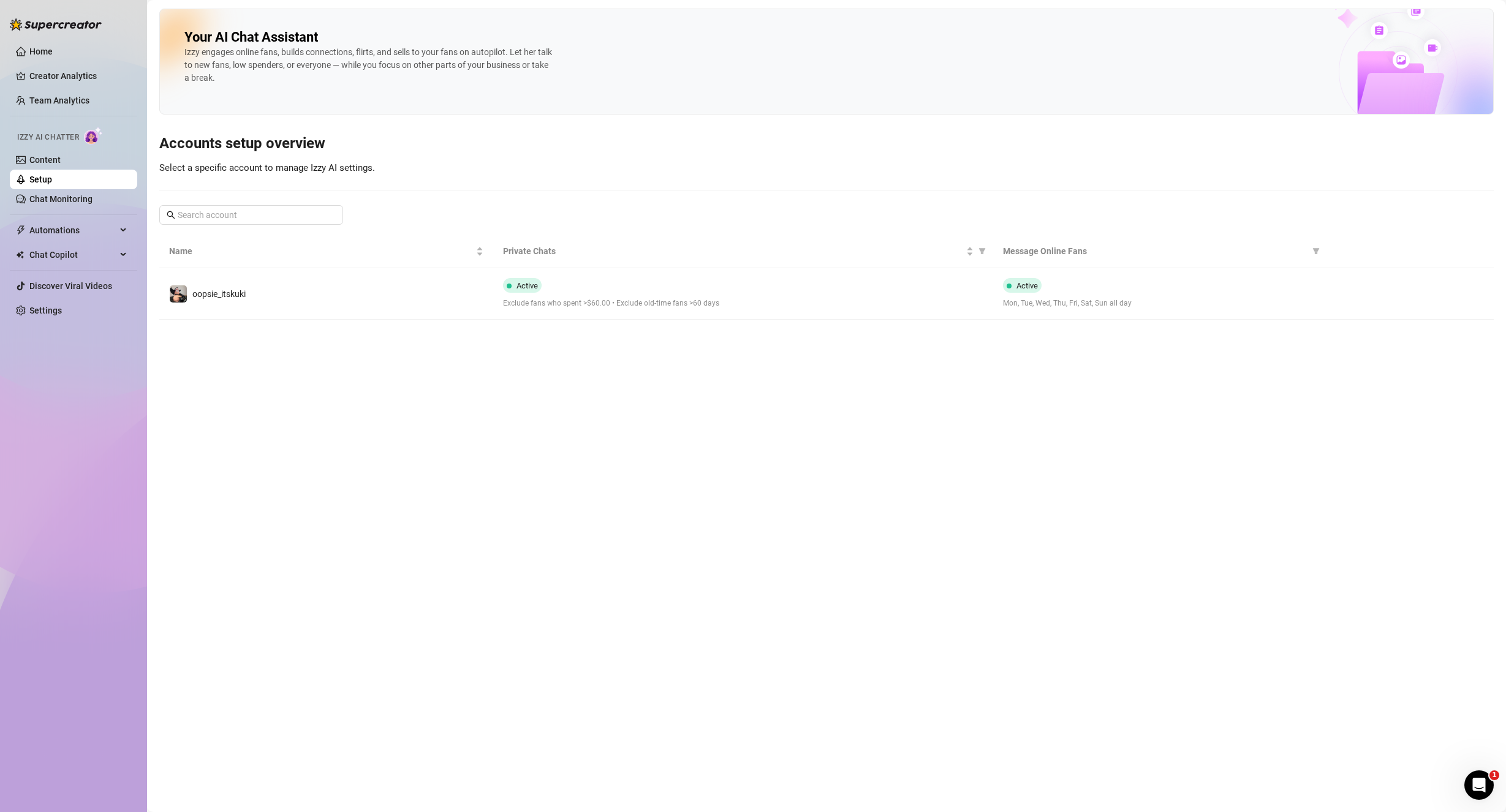
click at [411, 321] on main "Your AI Chat Assistant [PERSON_NAME] engages online fans, builds connections, f…" at bounding box center [826, 406] width 1358 height 812
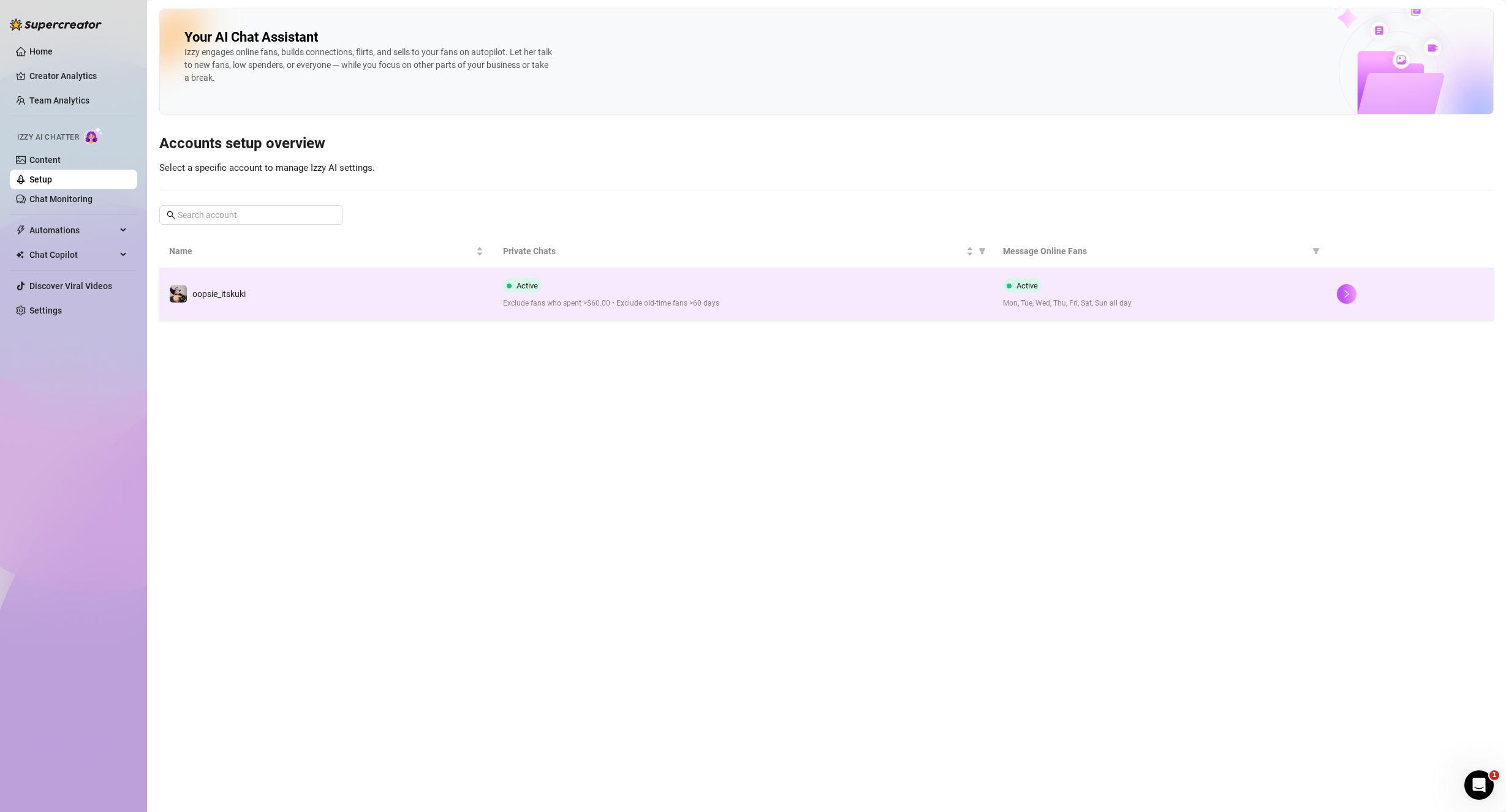
click at [414, 305] on td "oopsie_itskuki" at bounding box center [326, 294] width 334 height 51
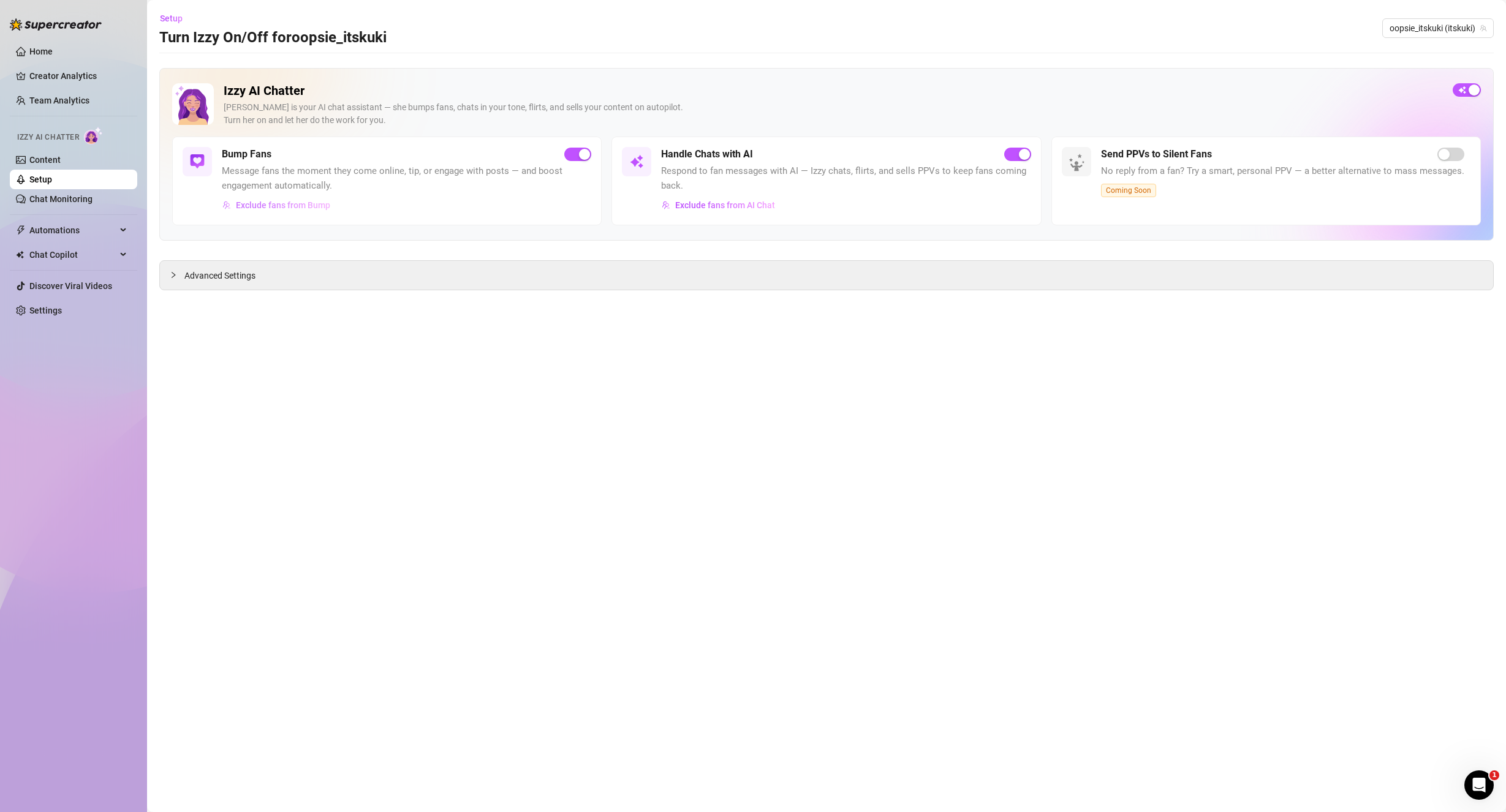
click at [278, 204] on span "Exclude fans from Bump" at bounding box center [283, 205] width 94 height 9
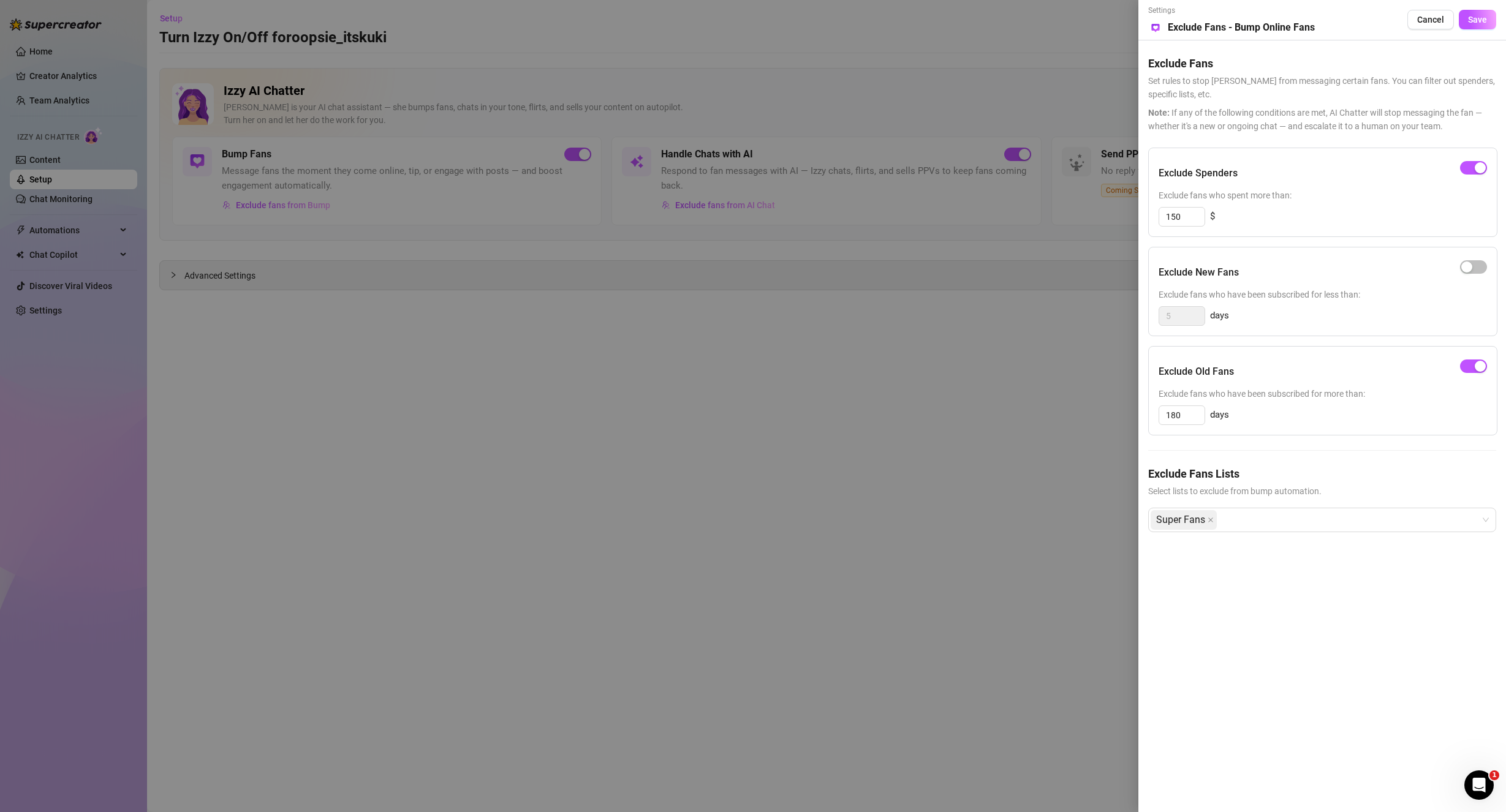
click at [681, 322] on div at bounding box center [753, 406] width 1506 height 812
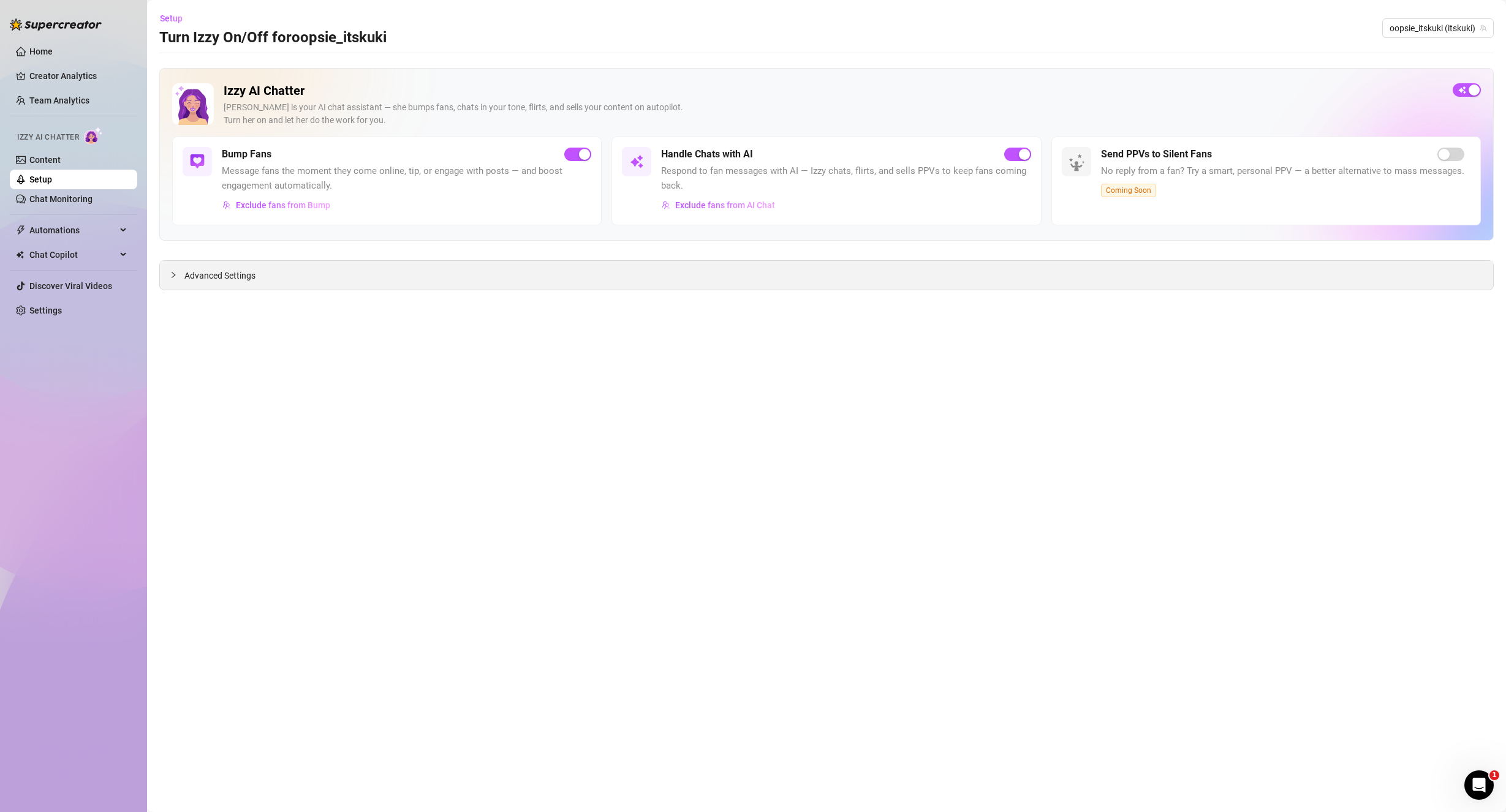
click at [209, 270] on span "Advanced Settings" at bounding box center [220, 276] width 71 height 14
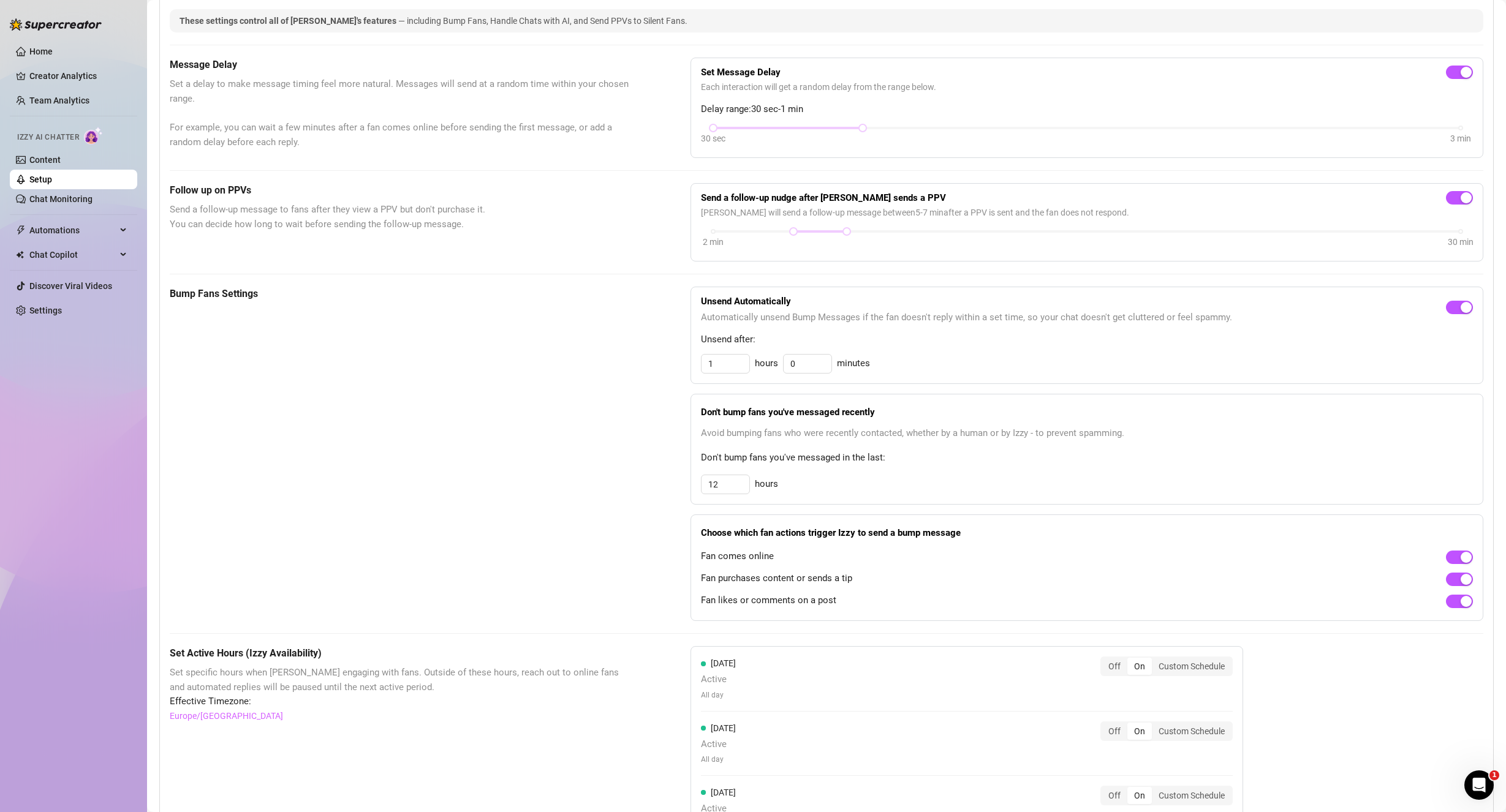
scroll to position [245, 0]
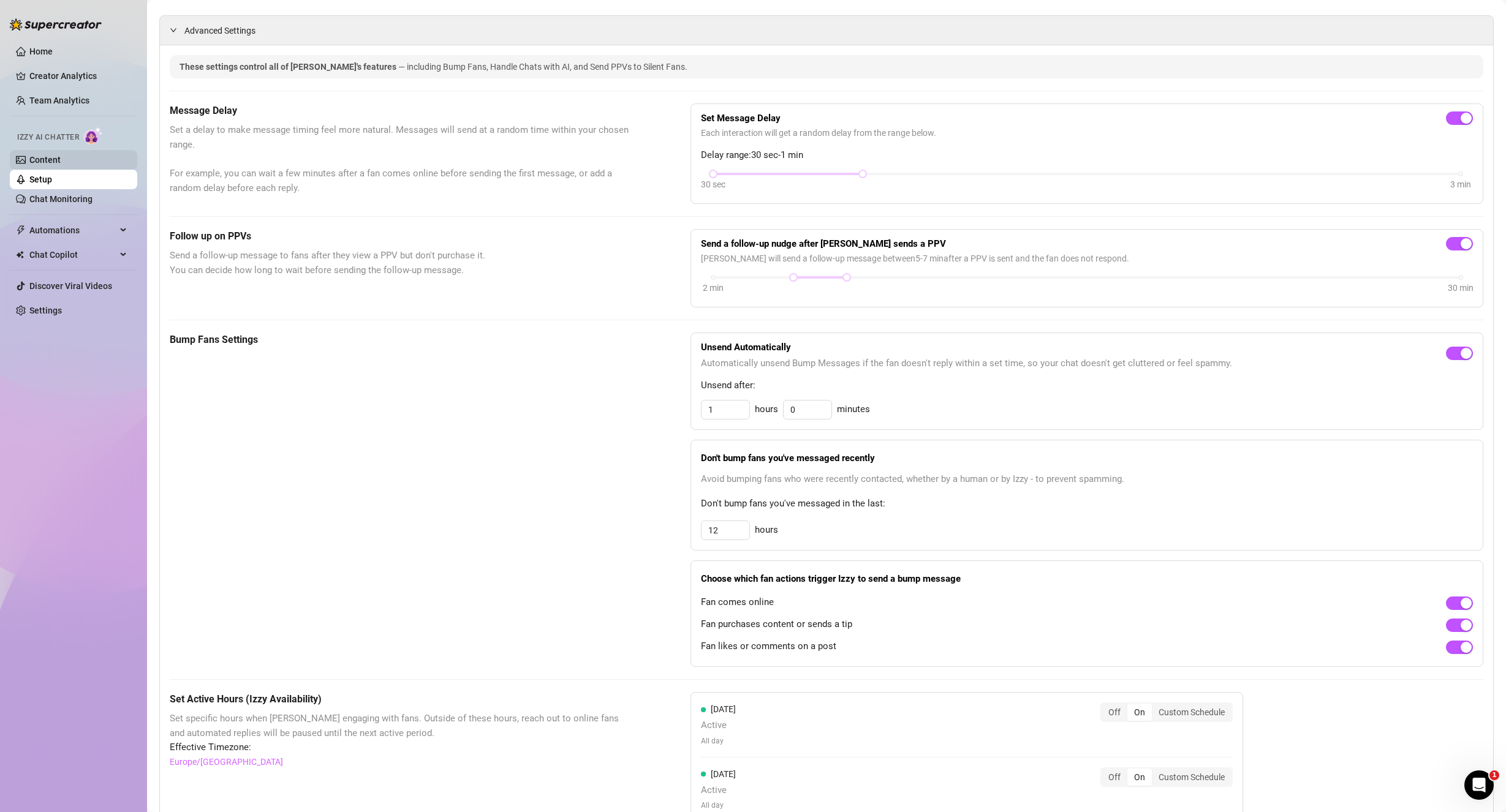
click at [61, 155] on link "Content" at bounding box center [45, 159] width 31 height 9
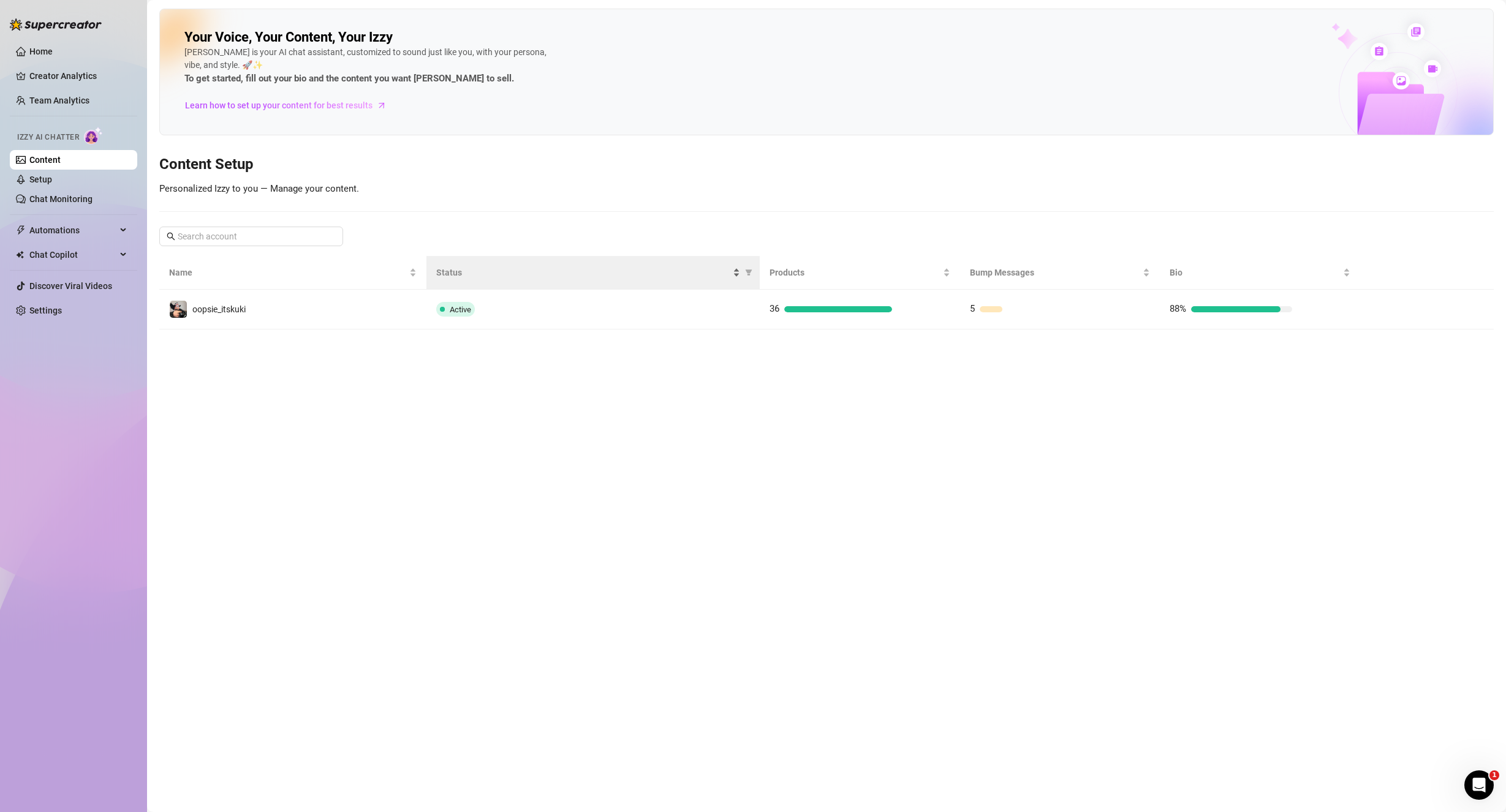
click at [640, 273] on span "Status" at bounding box center [584, 273] width 295 height 14
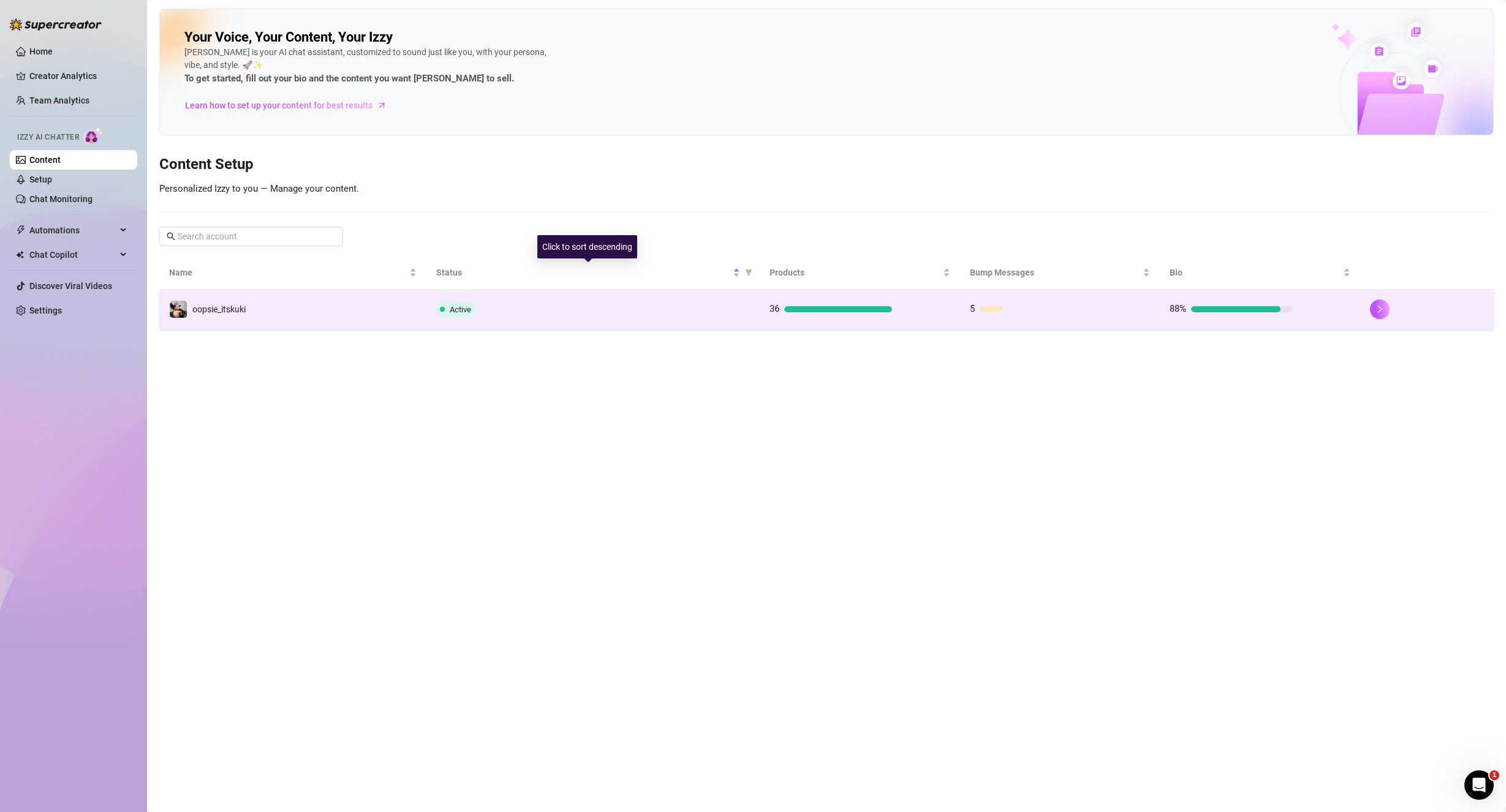
click at [612, 314] on div "Active" at bounding box center [593, 309] width 314 height 15
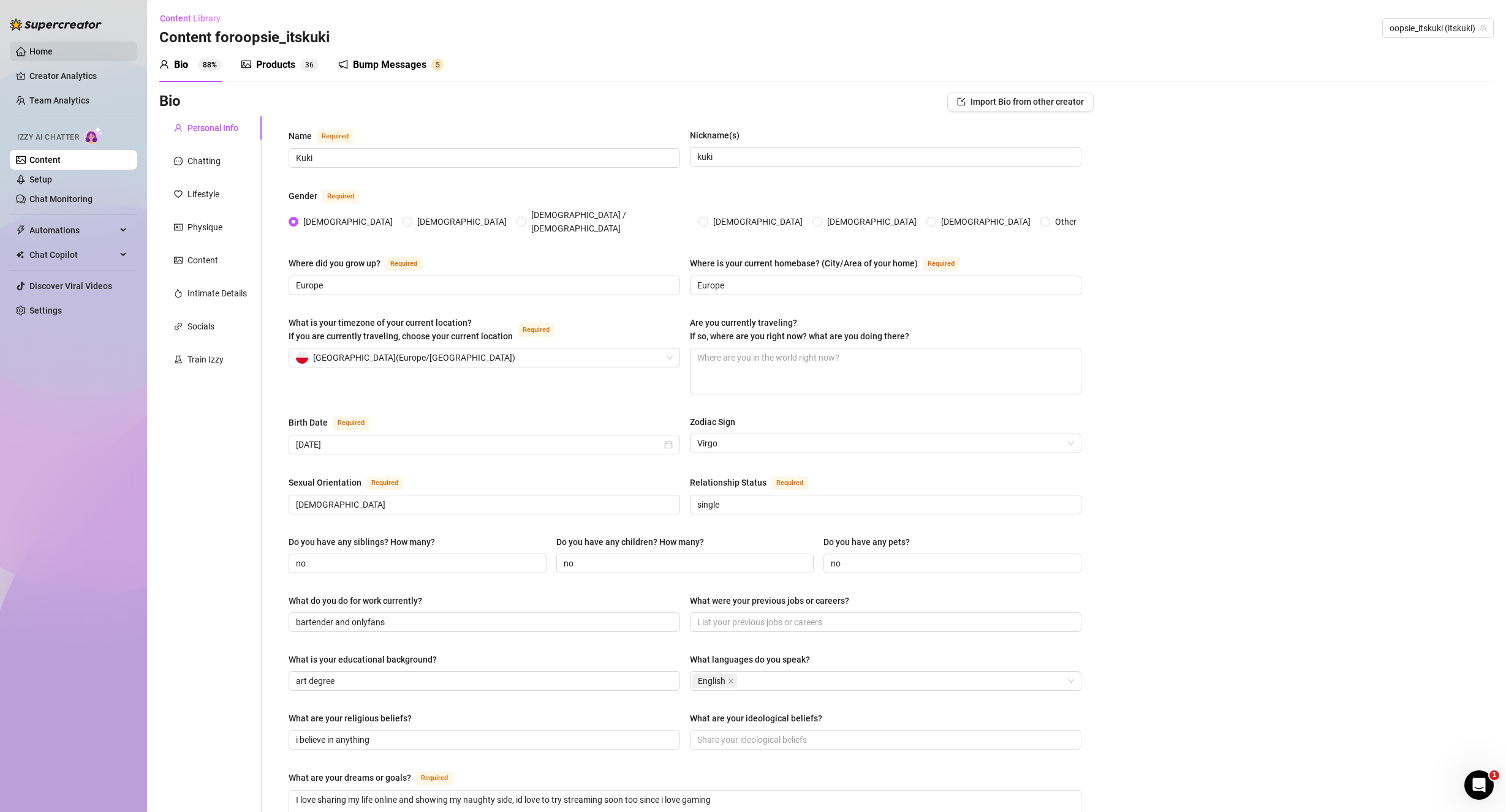
click at [52, 46] on link "Home" at bounding box center [40, 51] width 23 height 9
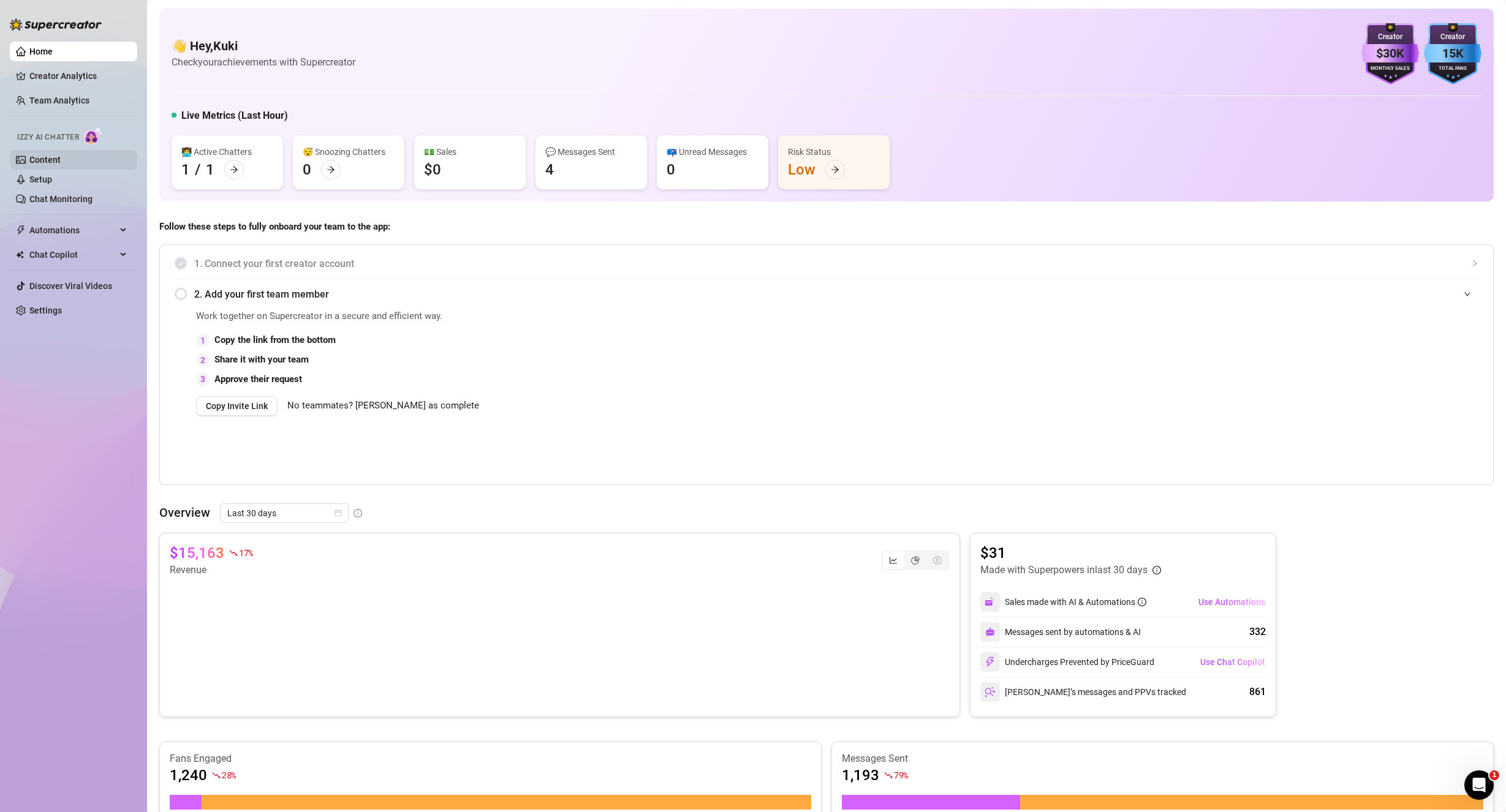
click at [61, 162] on link "Content" at bounding box center [45, 159] width 31 height 9
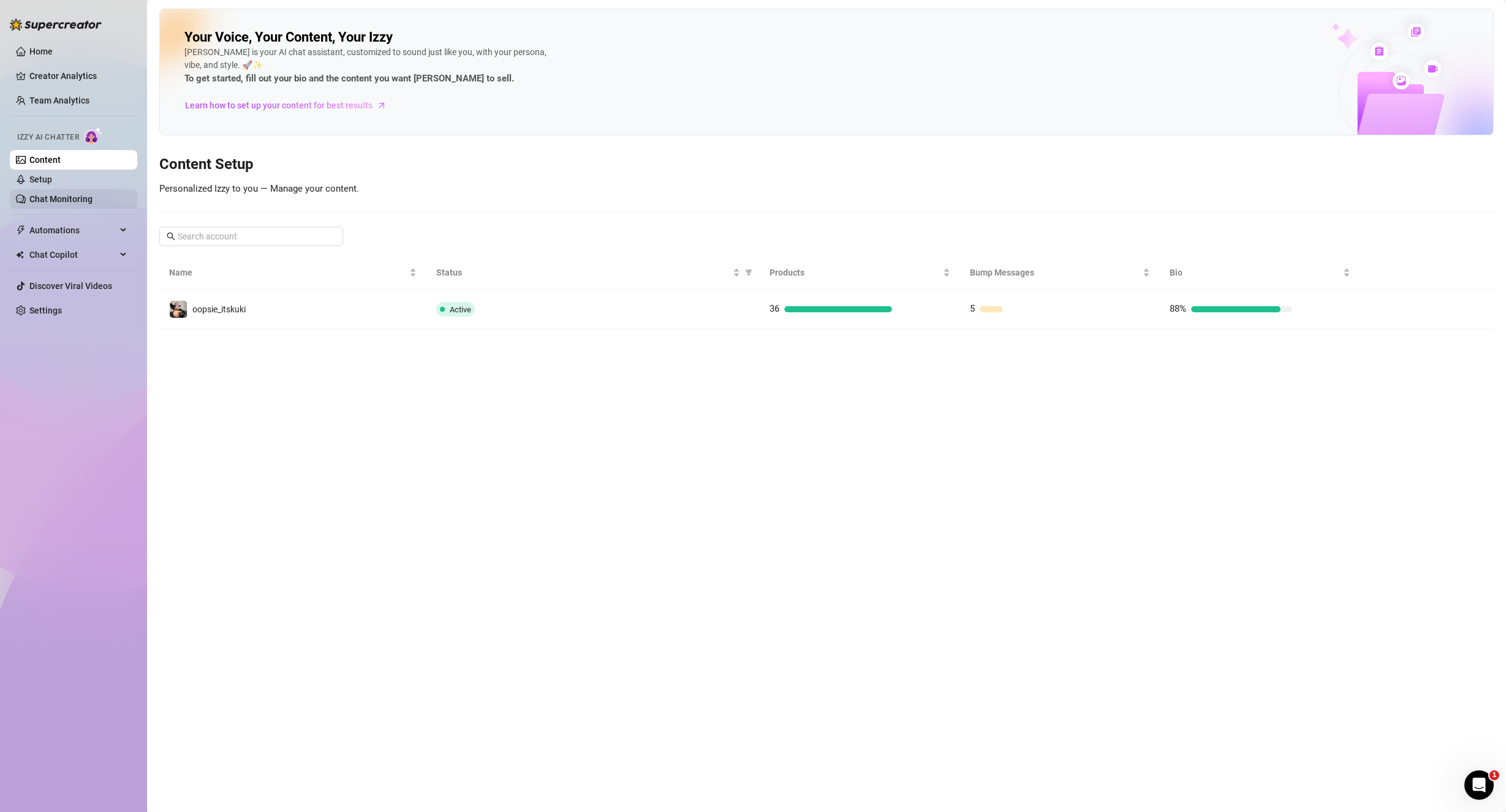
click at [76, 198] on link "Chat Monitoring" at bounding box center [61, 198] width 63 height 9
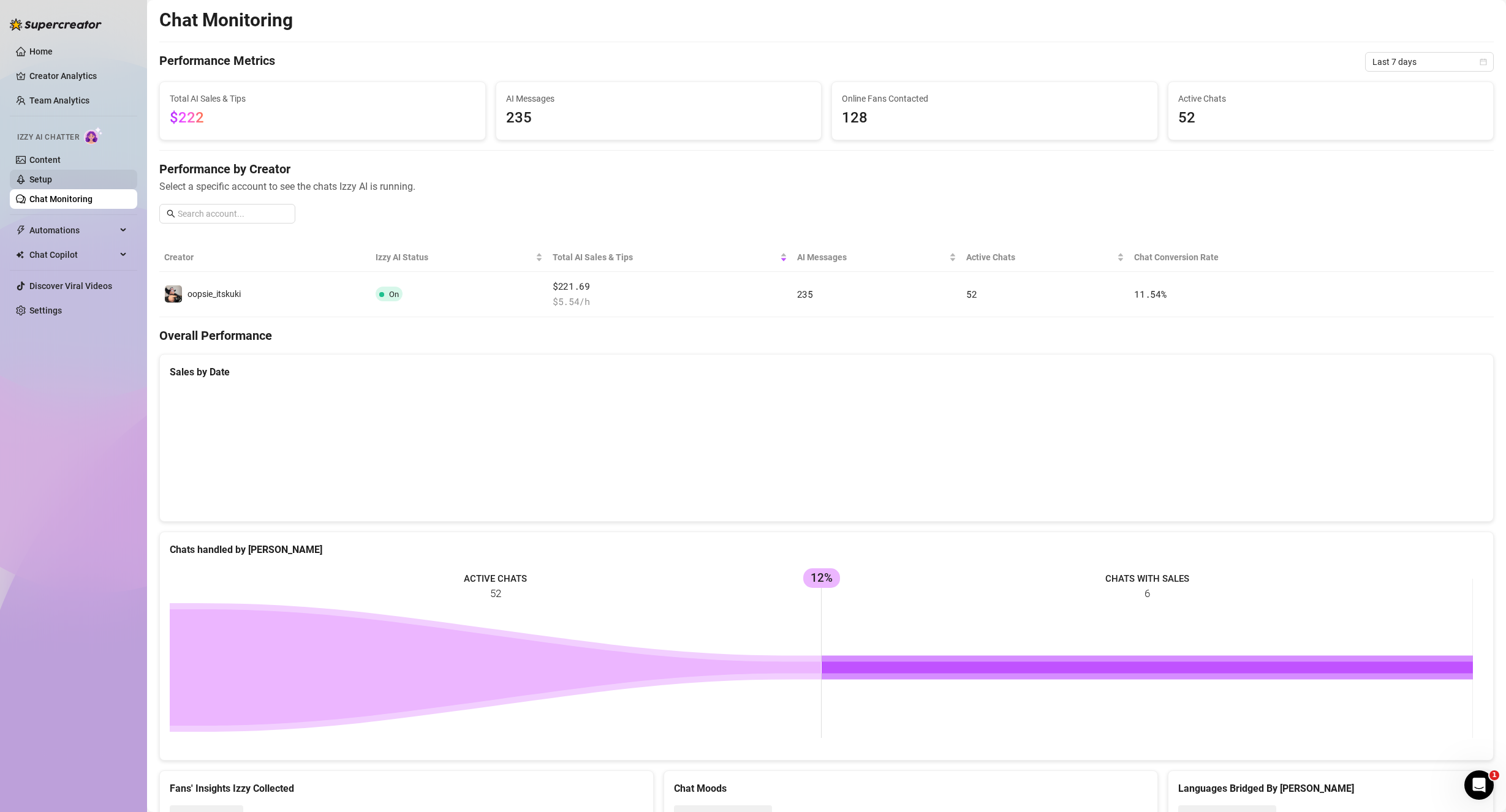
click at [52, 181] on link "Setup" at bounding box center [40, 179] width 22 height 9
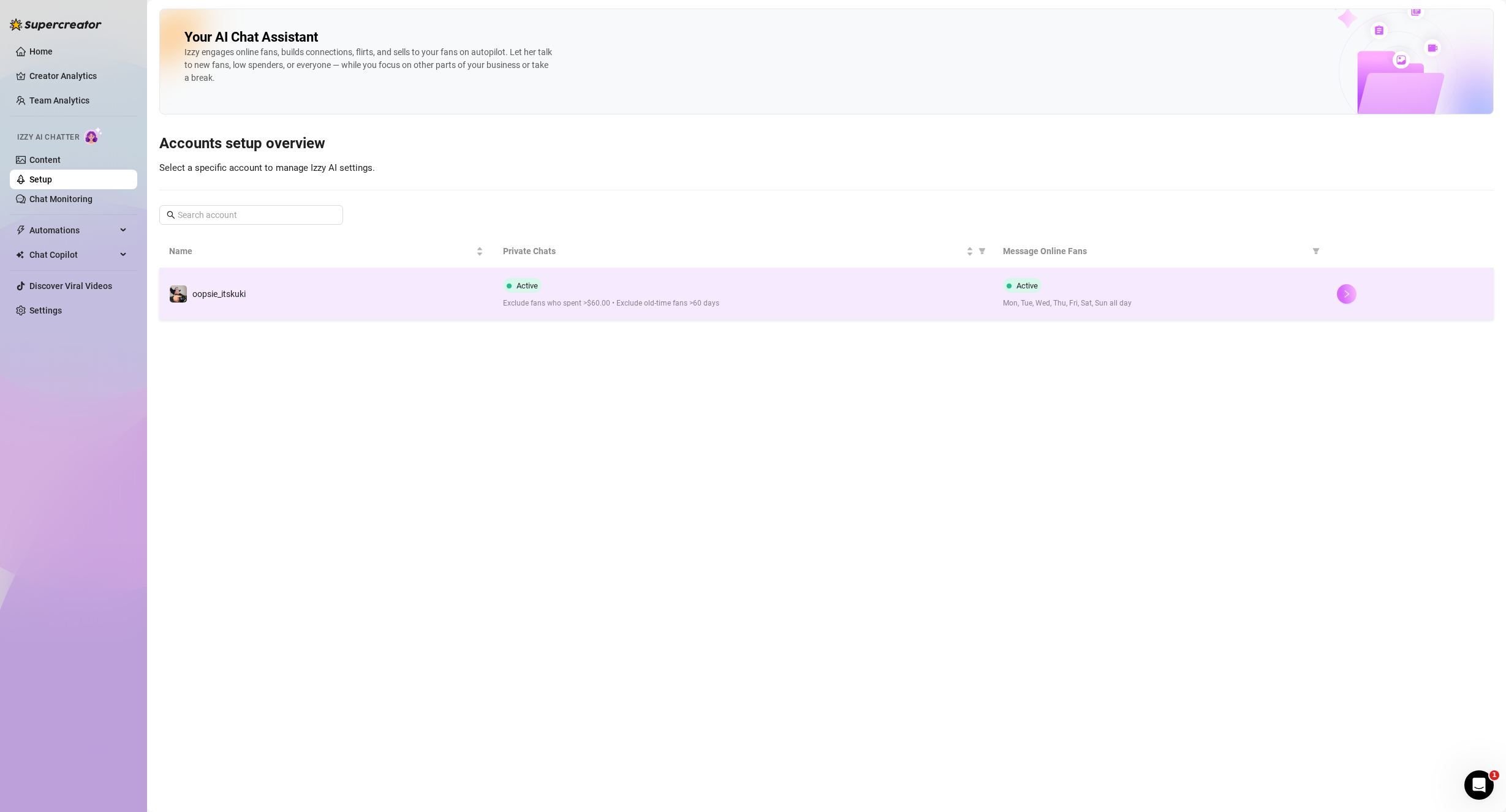
click at [1342, 294] on icon "right" at bounding box center [1346, 294] width 9 height 9
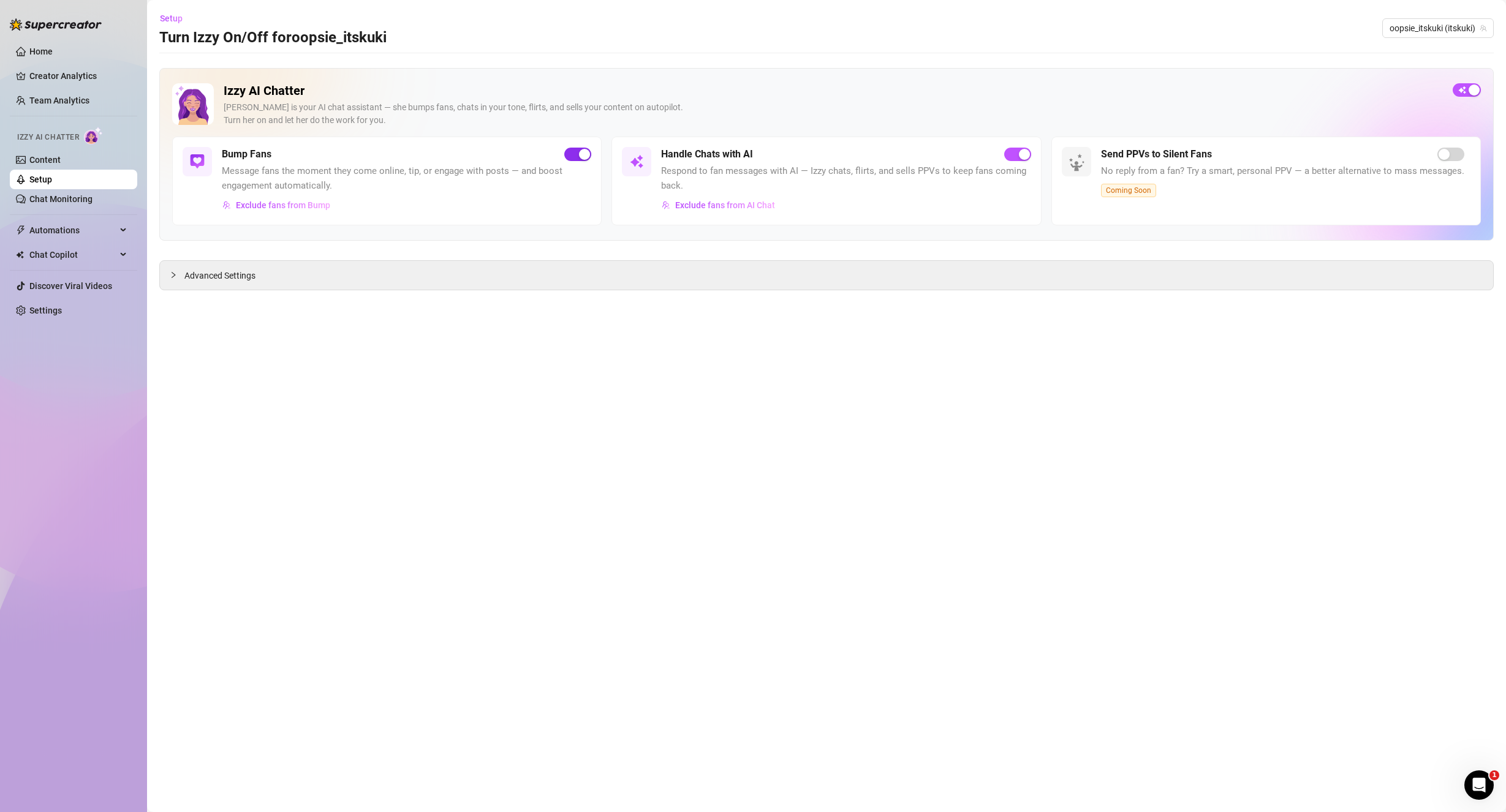
click at [574, 153] on span "button" at bounding box center [577, 154] width 27 height 14
click at [1467, 93] on button "button" at bounding box center [1467, 90] width 28 height 14
